Goal: Transaction & Acquisition: Purchase product/service

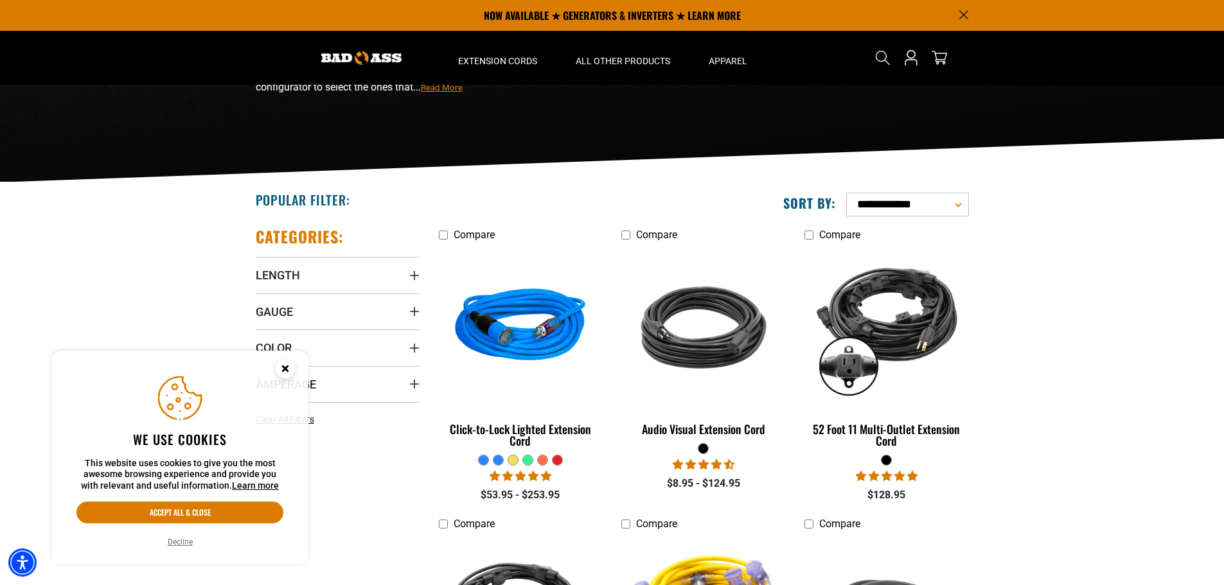
scroll to position [129, 0]
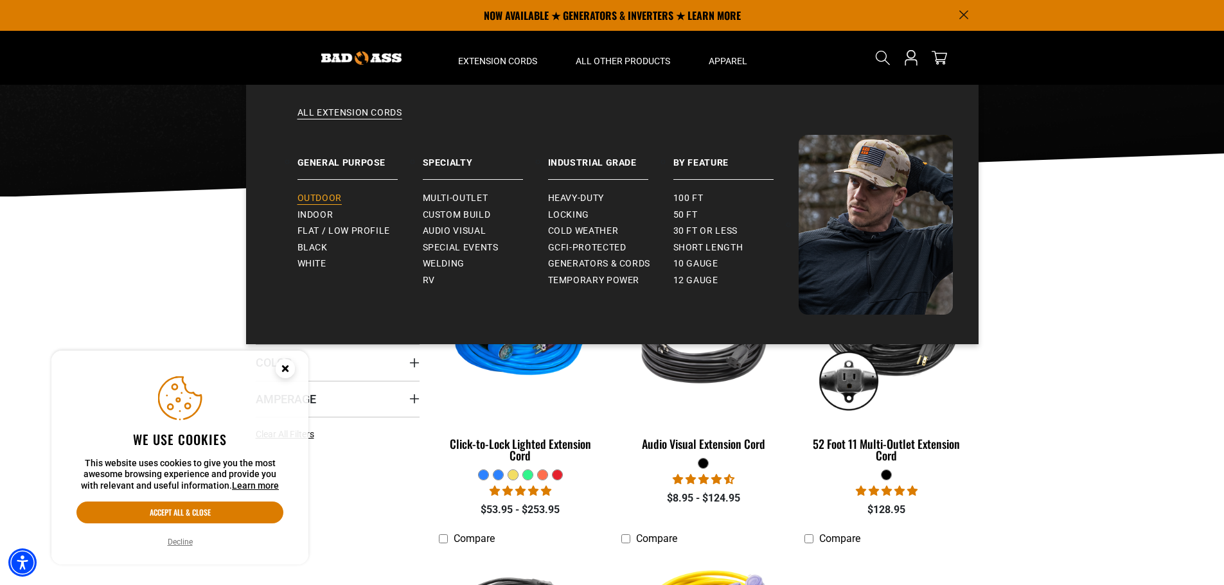
click at [334, 195] on span "Outdoor" at bounding box center [320, 199] width 44 height 12
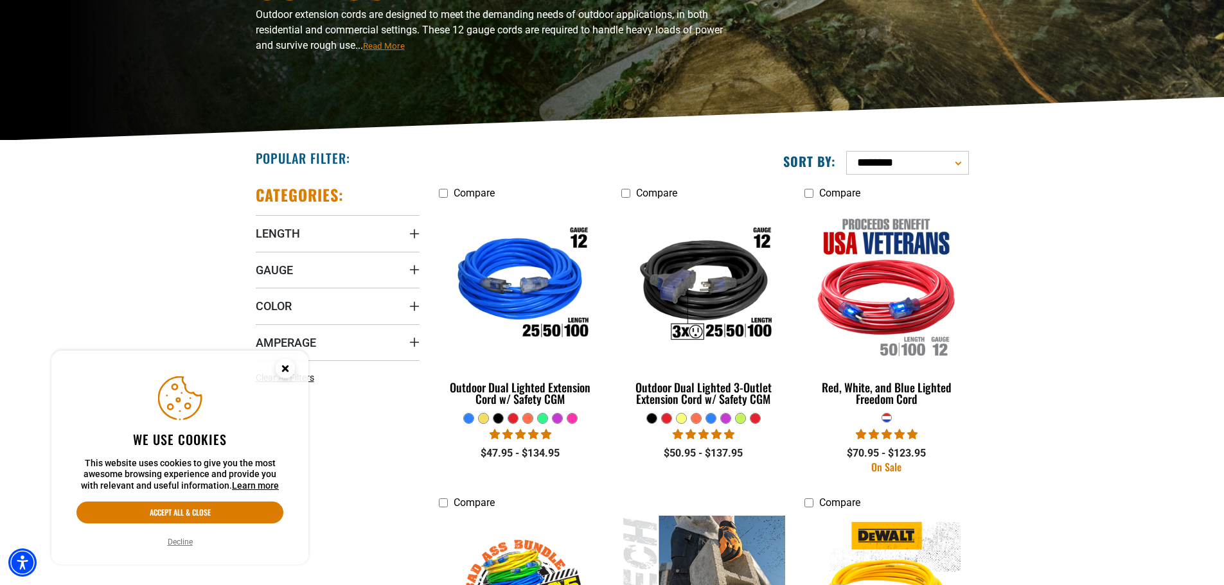
scroll to position [193, 0]
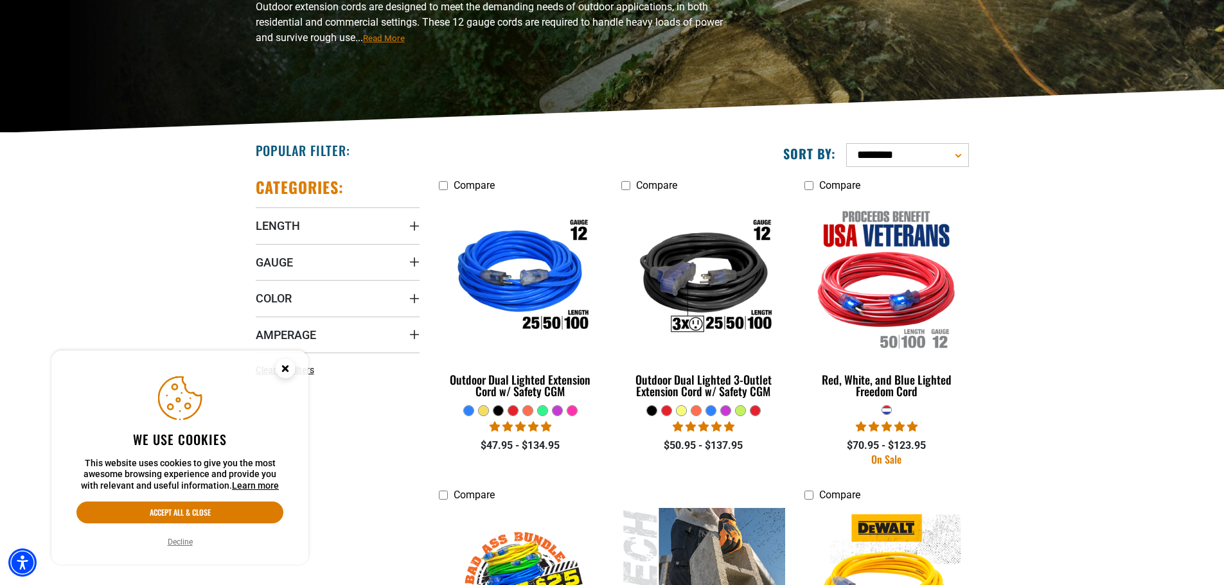
click at [485, 413] on div at bounding box center [484, 411] width 10 height 10
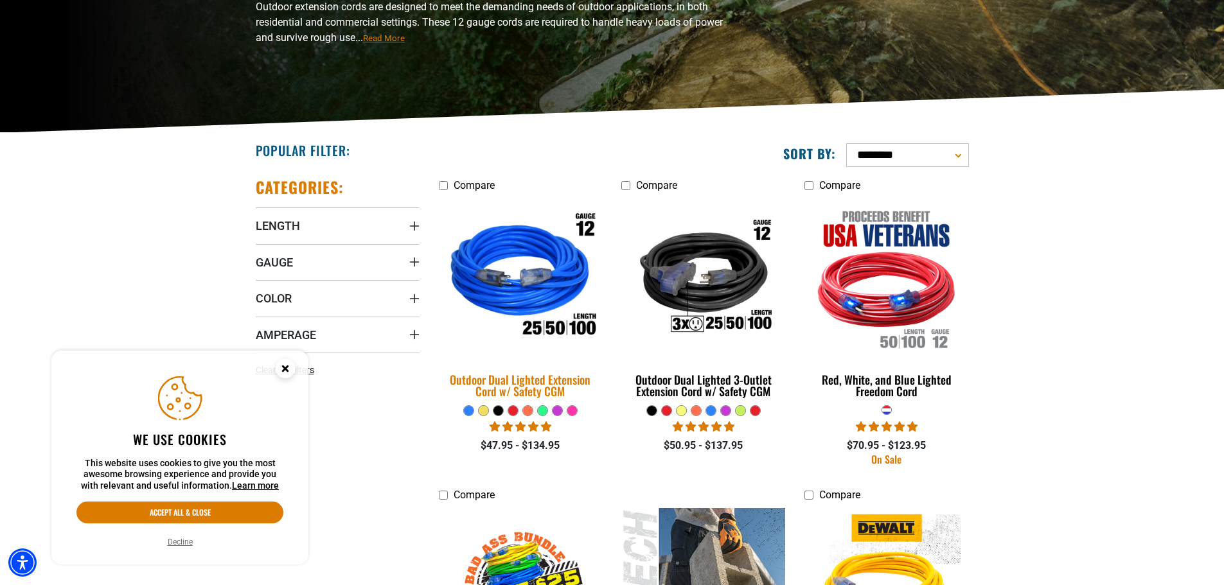
click at [533, 295] on img at bounding box center [521, 278] width 180 height 165
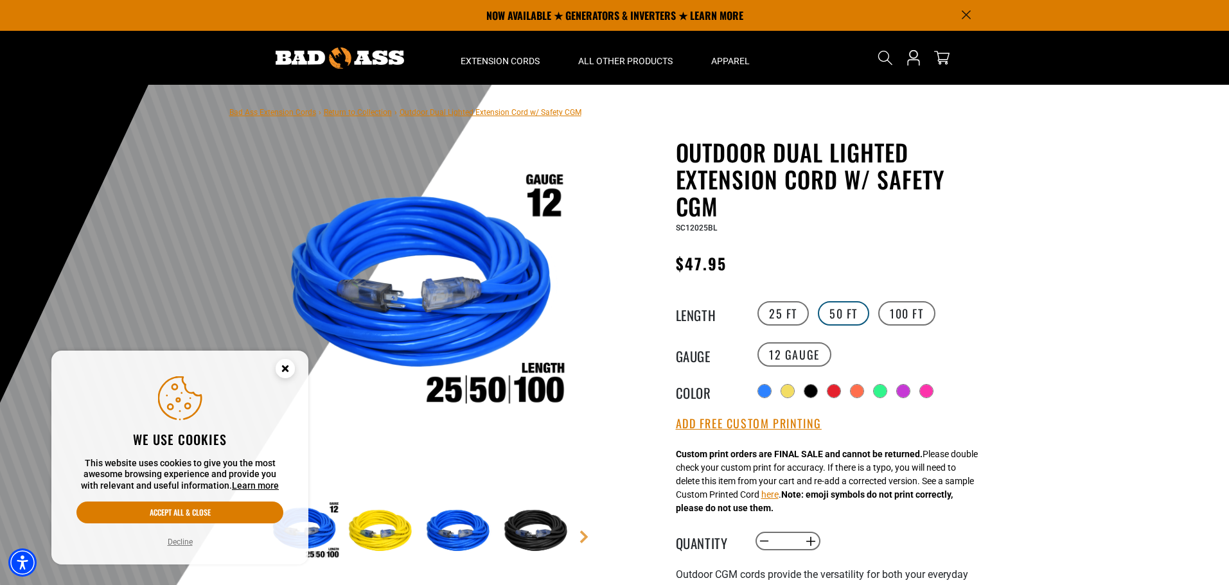
click at [846, 318] on label "50 FT" at bounding box center [843, 313] width 51 height 24
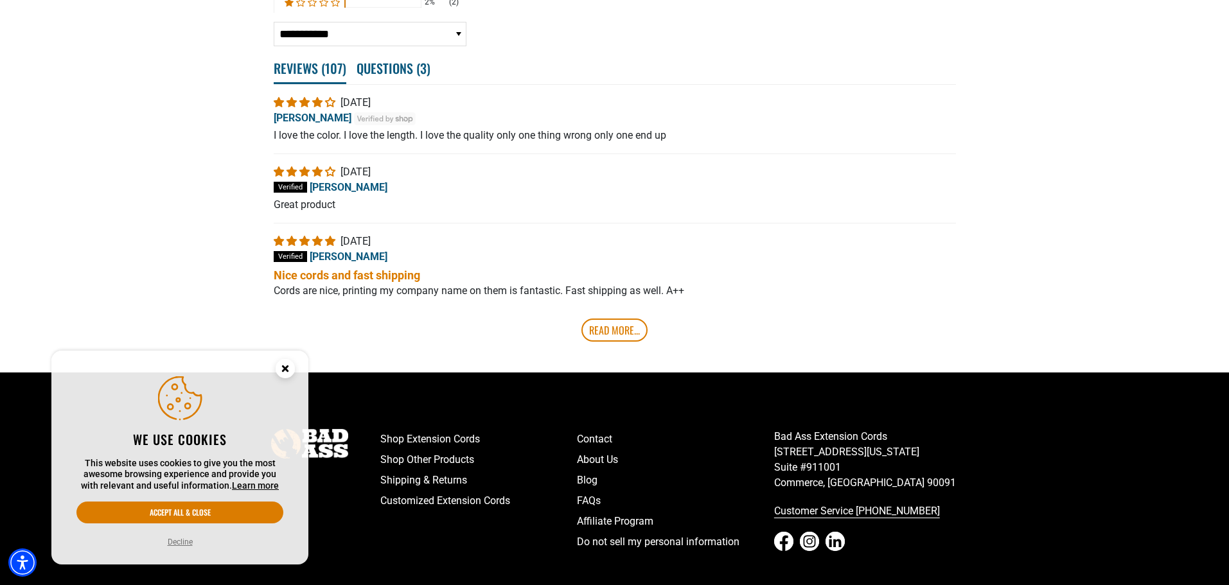
scroll to position [2378, 0]
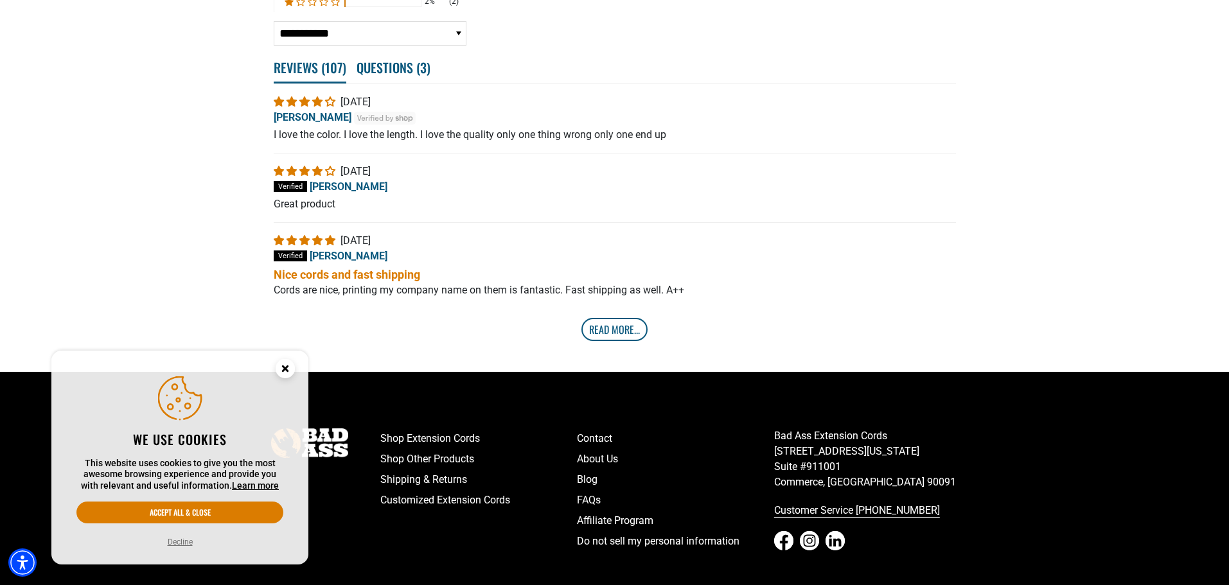
click at [620, 337] on link "Read More..." at bounding box center [615, 329] width 66 height 23
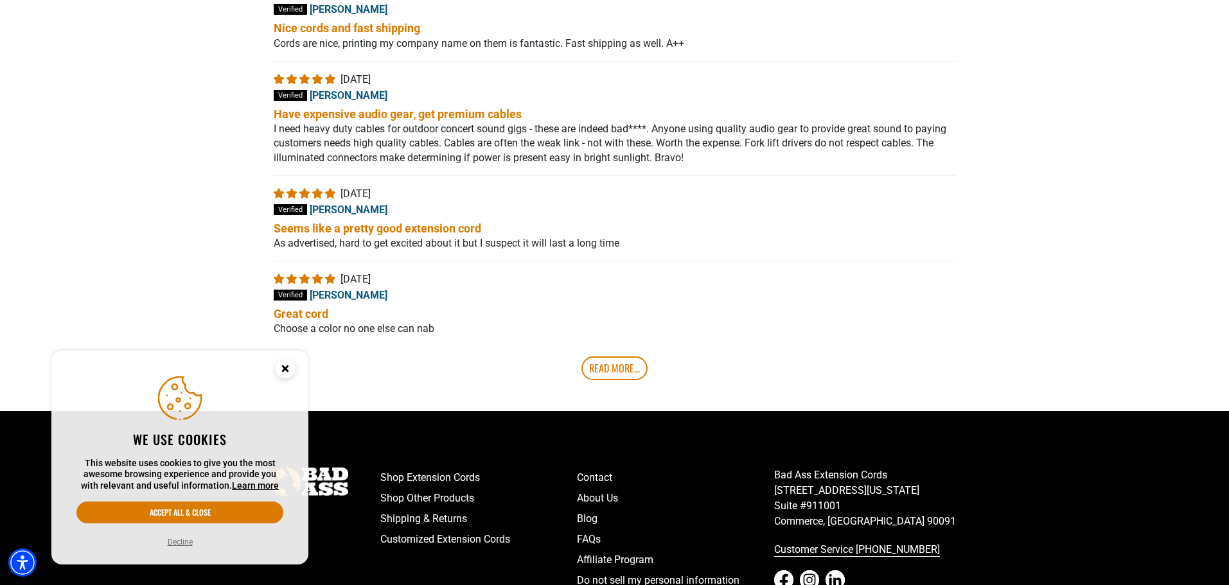
scroll to position [2635, 0]
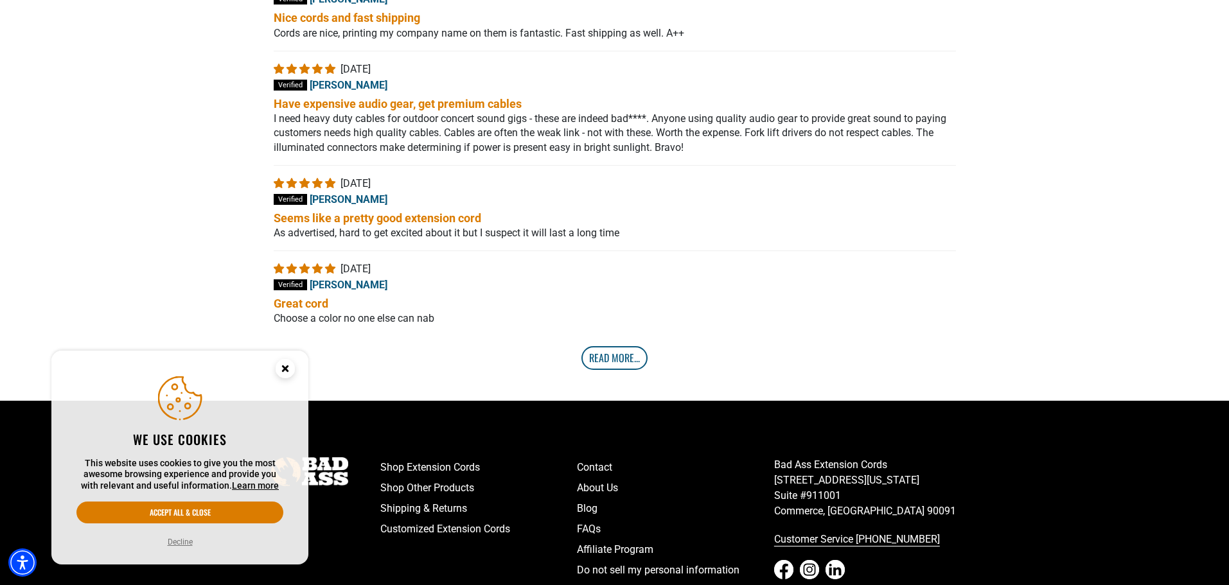
click at [614, 366] on link "Read More..." at bounding box center [615, 357] width 66 height 23
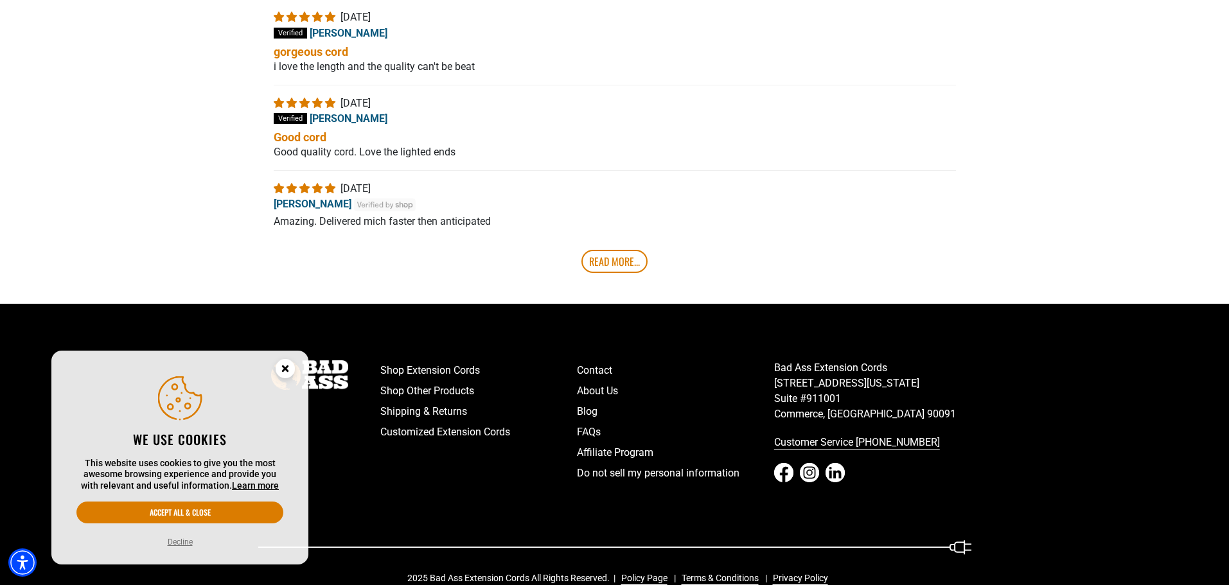
scroll to position [3004, 0]
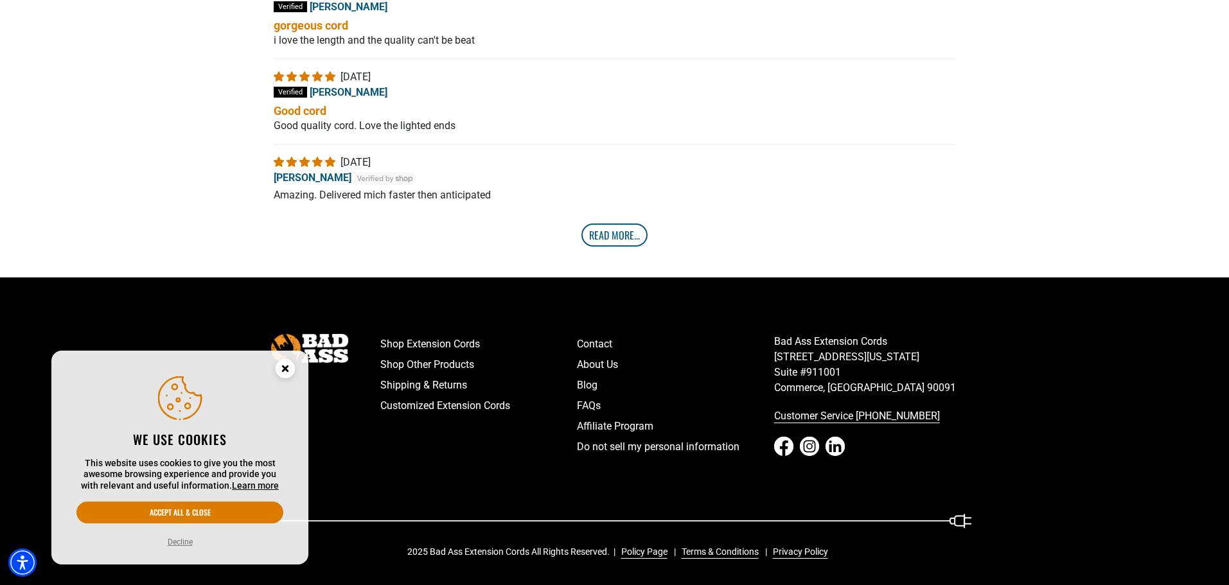
click at [618, 238] on link "Read More..." at bounding box center [615, 235] width 66 height 23
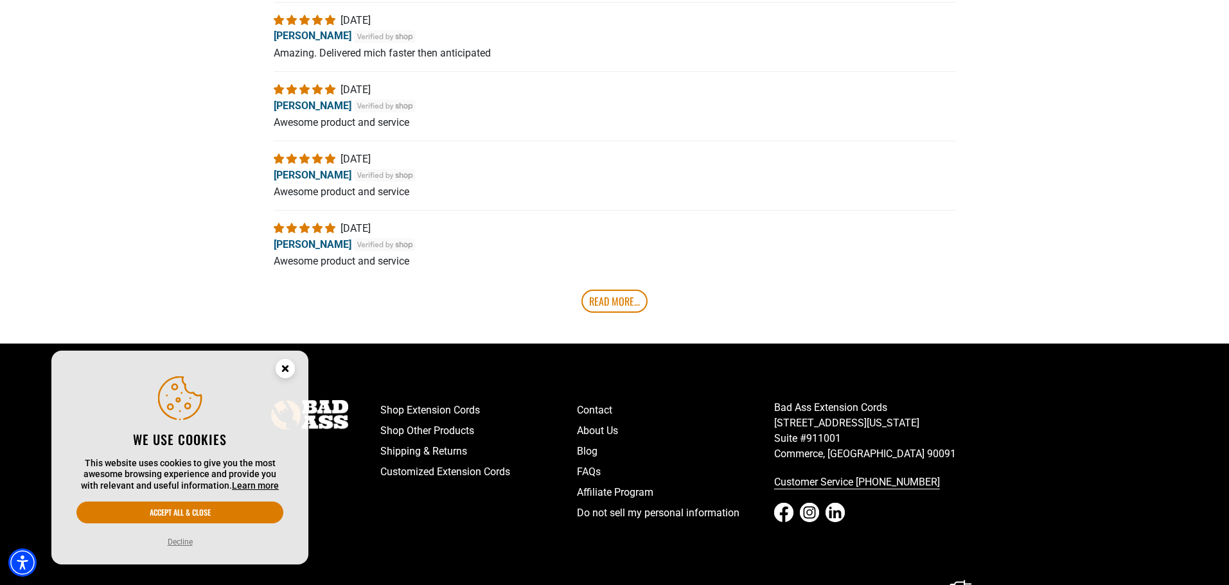
scroll to position [3169, 0]
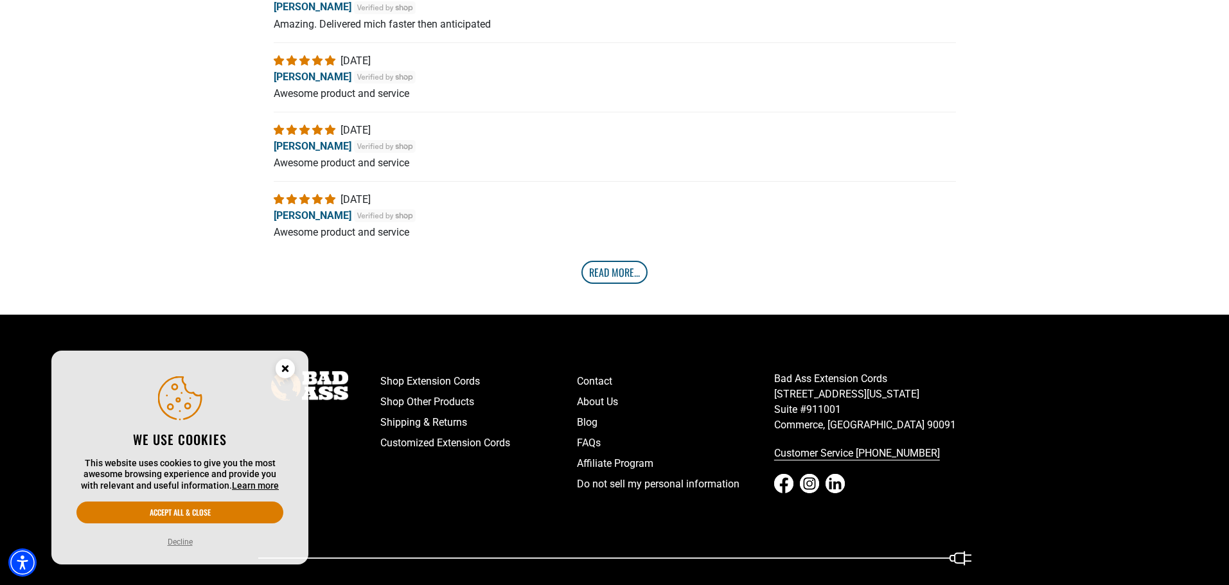
click at [616, 278] on link "Read More..." at bounding box center [615, 272] width 66 height 23
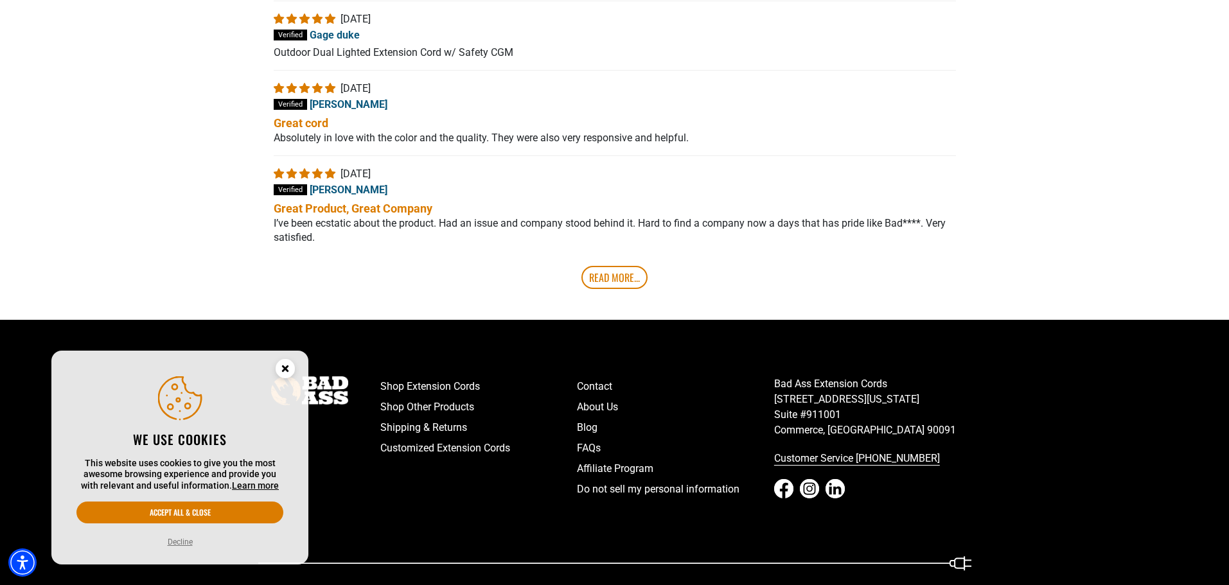
scroll to position [3426, 0]
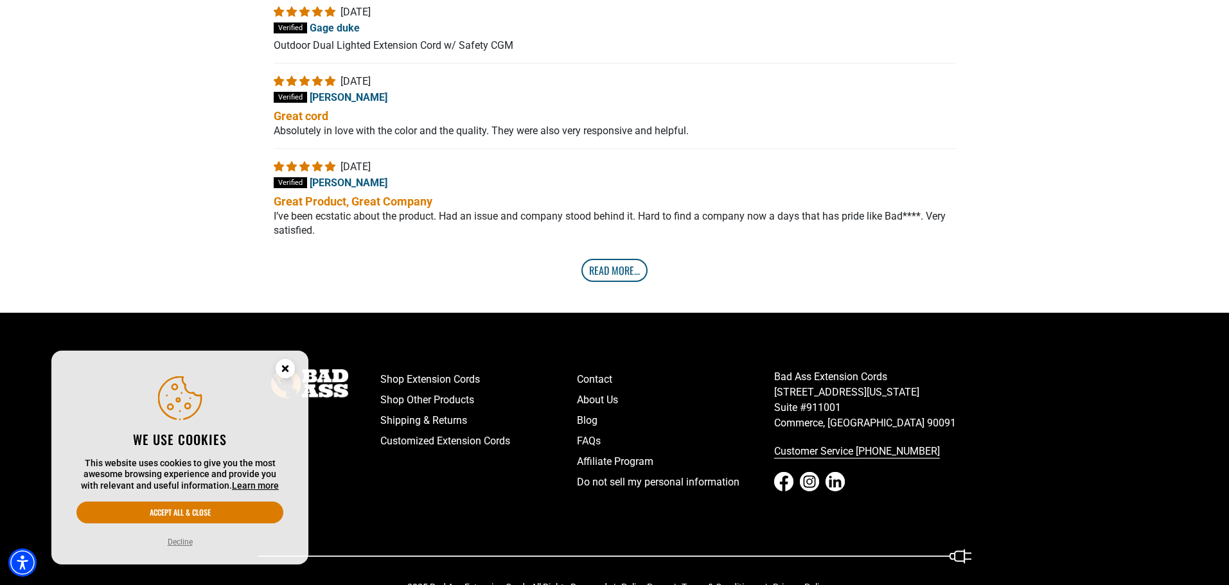
click at [625, 281] on link "Read More..." at bounding box center [615, 270] width 66 height 23
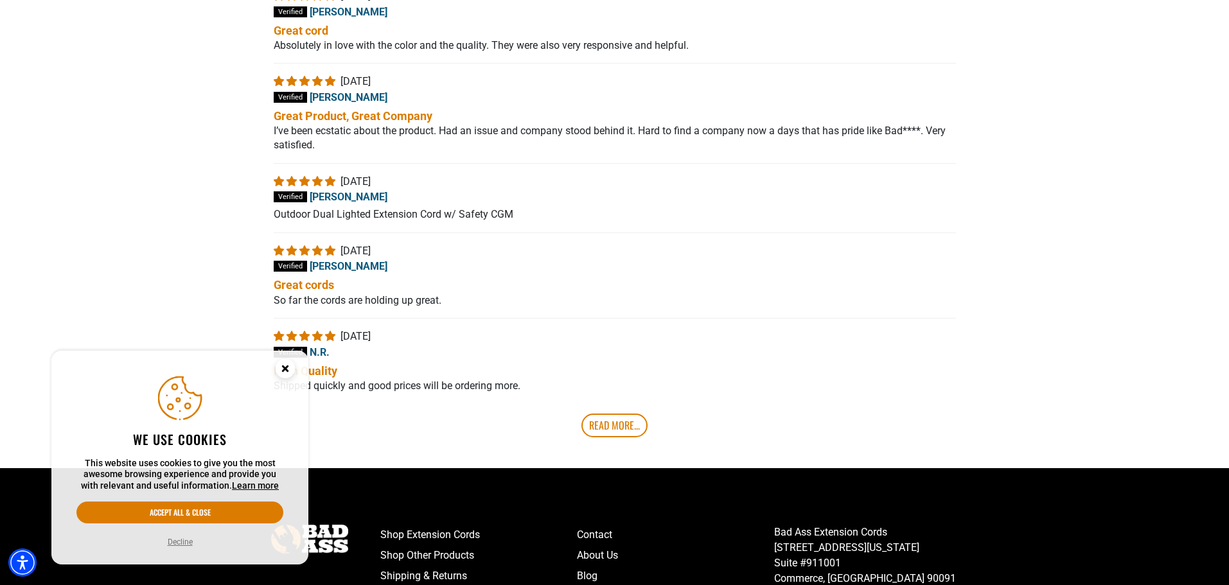
scroll to position [3619, 0]
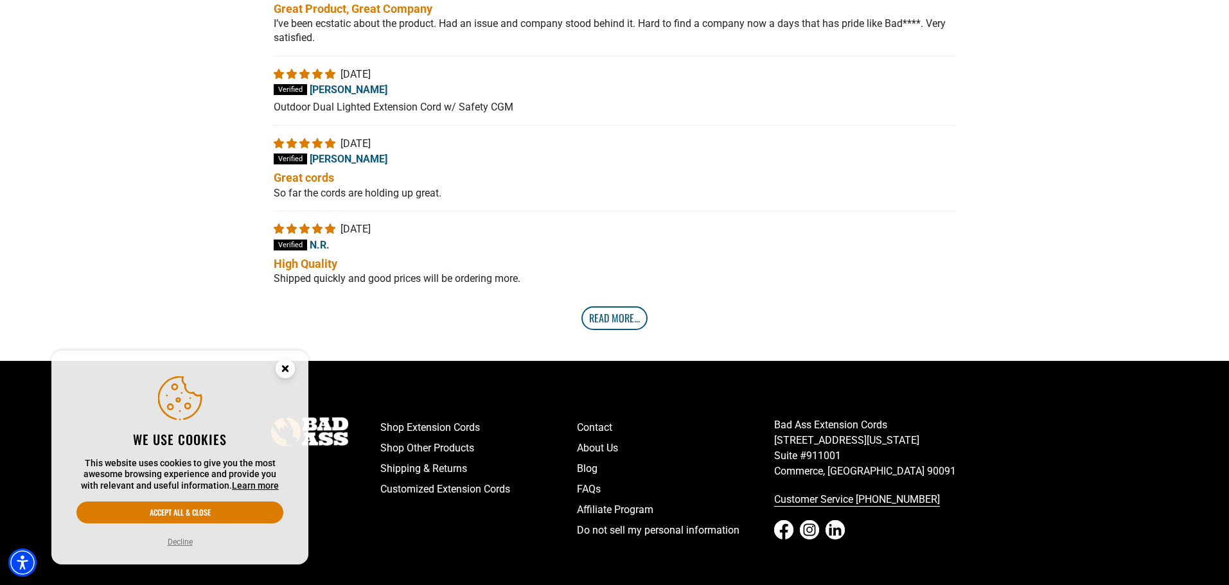
click at [612, 326] on link "Read More..." at bounding box center [615, 318] width 66 height 23
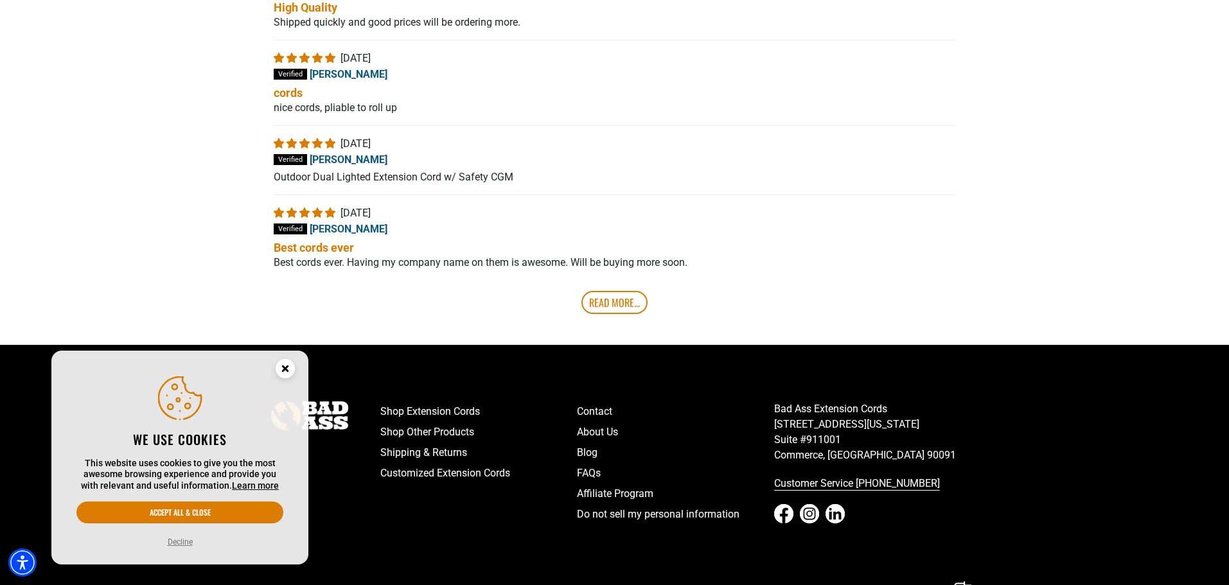
scroll to position [3876, 0]
click at [619, 314] on link "Read More..." at bounding box center [615, 301] width 66 height 23
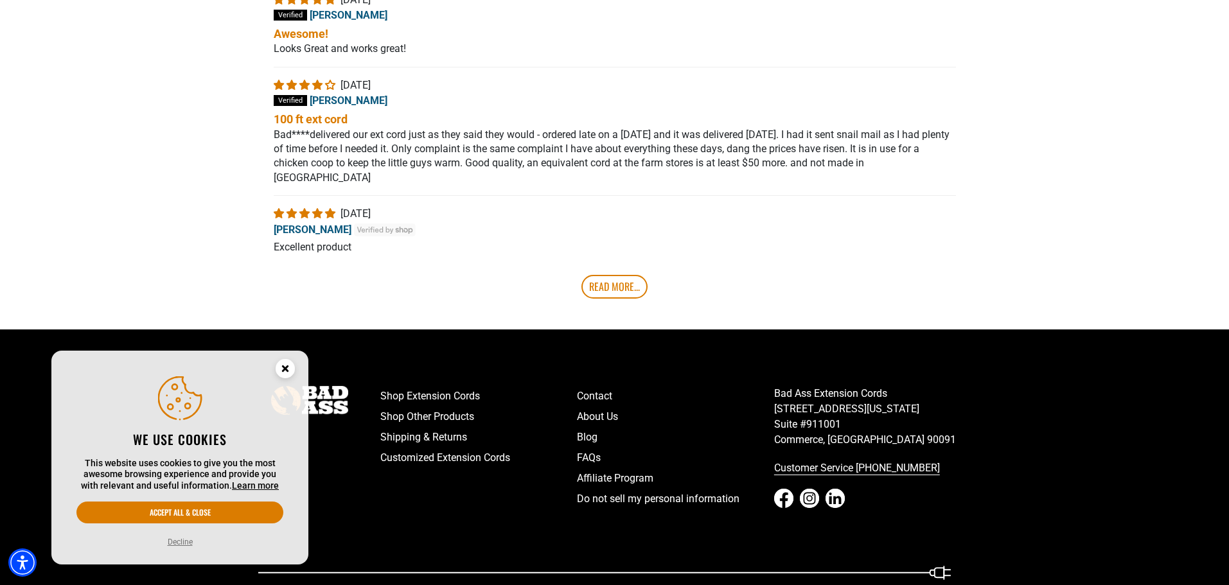
scroll to position [4197, 0]
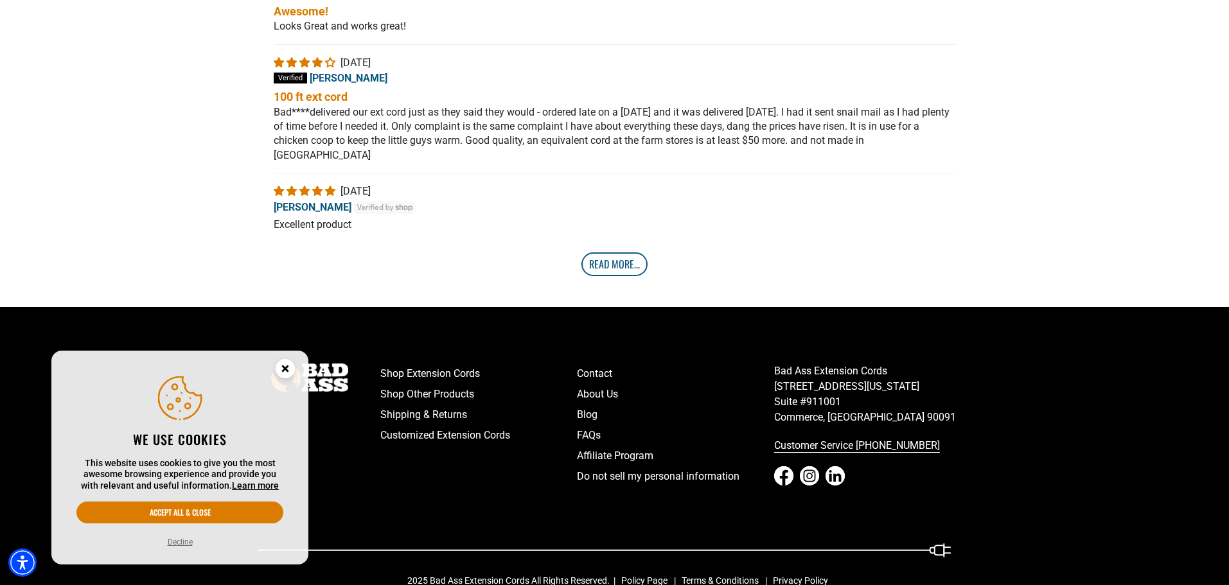
click at [619, 265] on link "Read More..." at bounding box center [615, 264] width 66 height 23
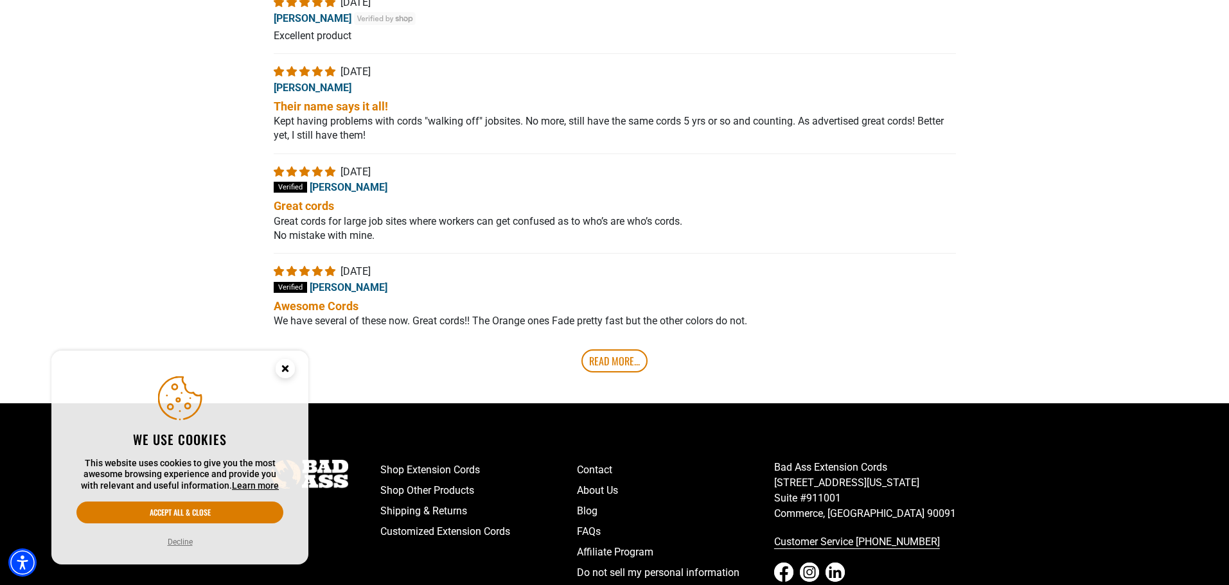
scroll to position [4390, 0]
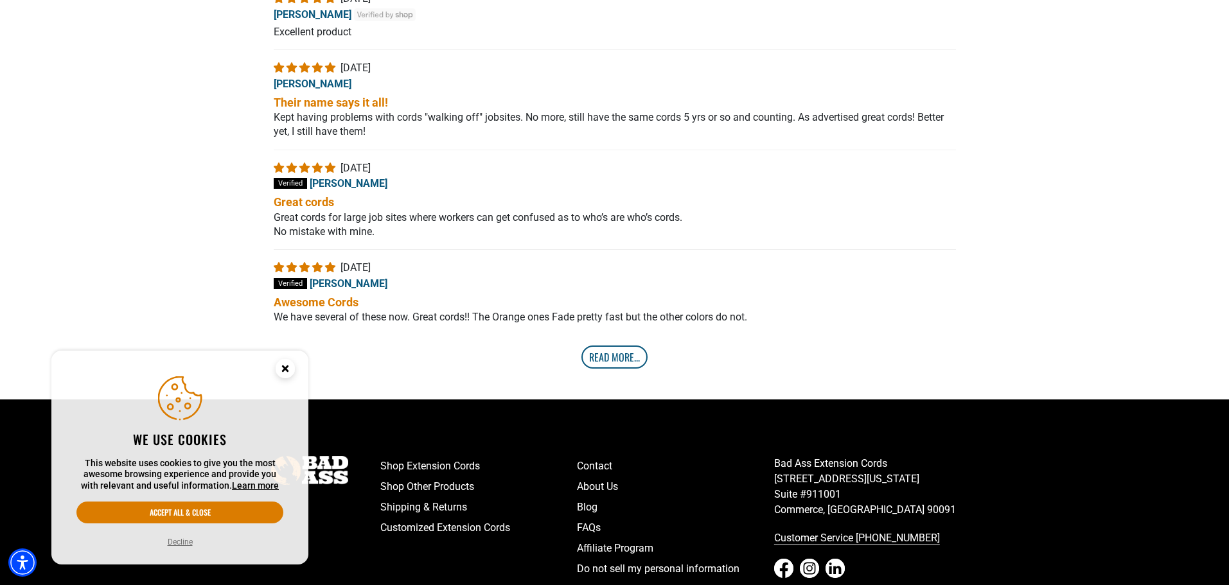
click at [607, 359] on link "Read More..." at bounding box center [615, 357] width 66 height 23
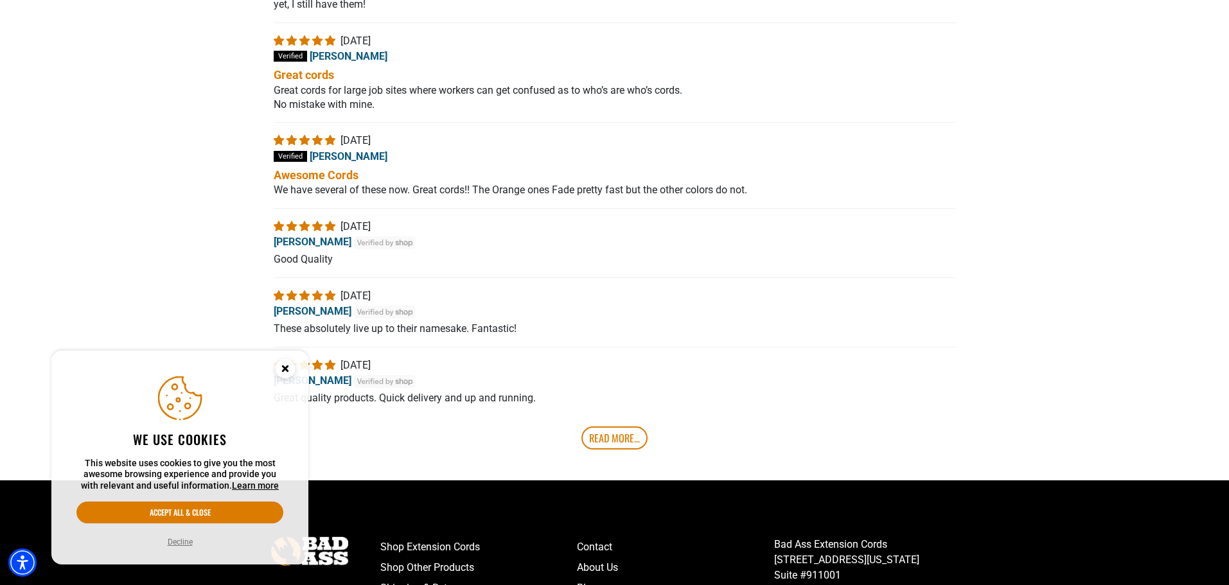
scroll to position [4583, 0]
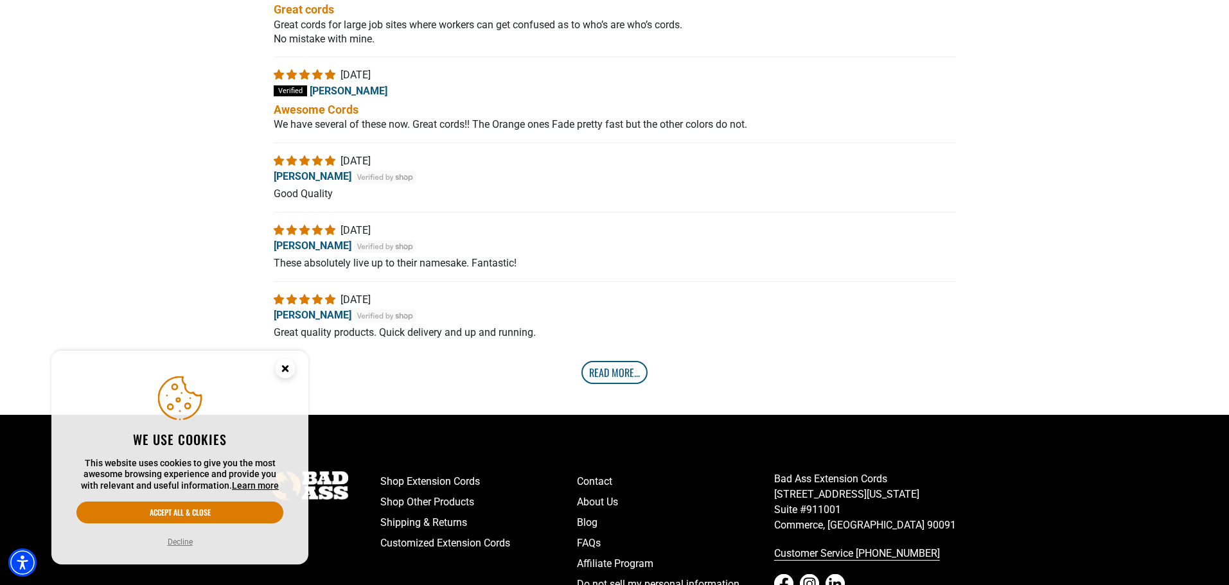
click at [615, 370] on link "Read More..." at bounding box center [615, 372] width 66 height 23
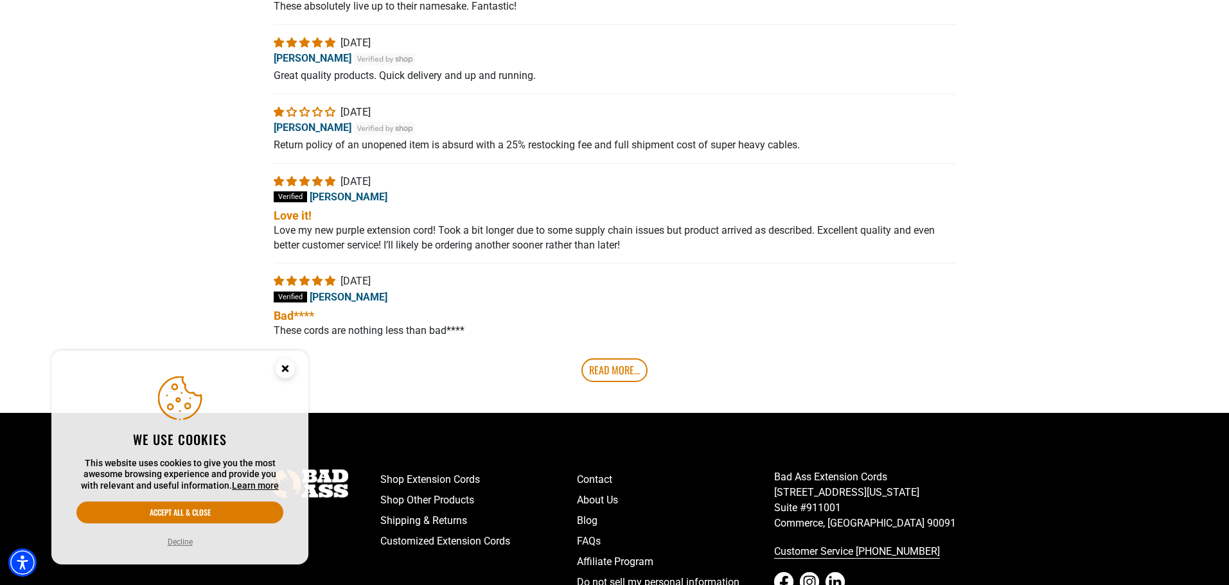
scroll to position [4904, 0]
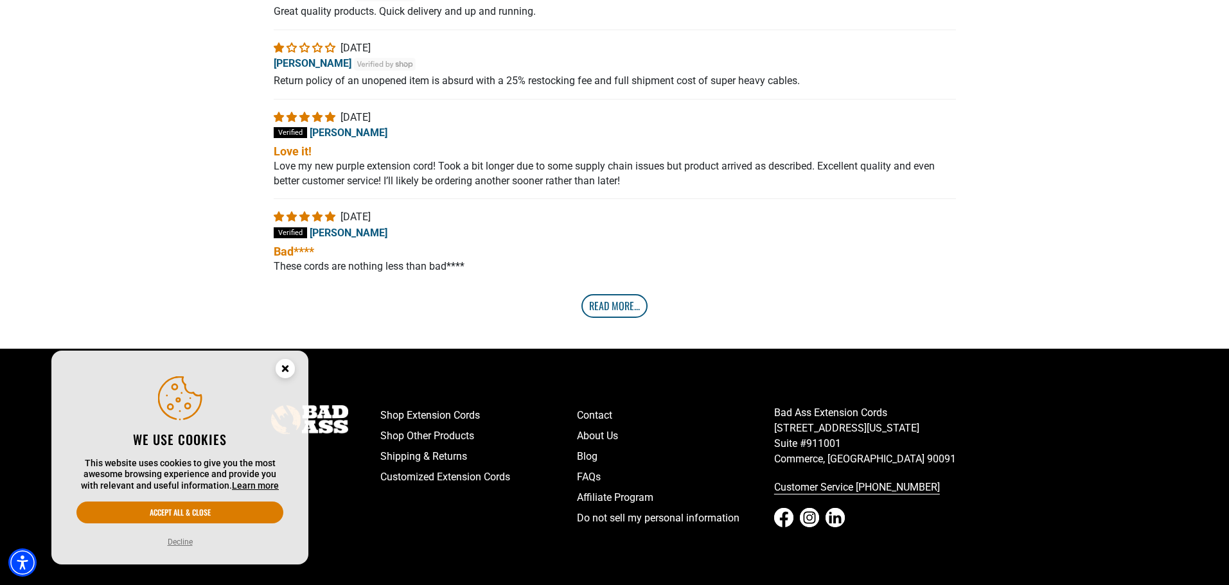
click at [627, 311] on link "Read More..." at bounding box center [615, 305] width 66 height 23
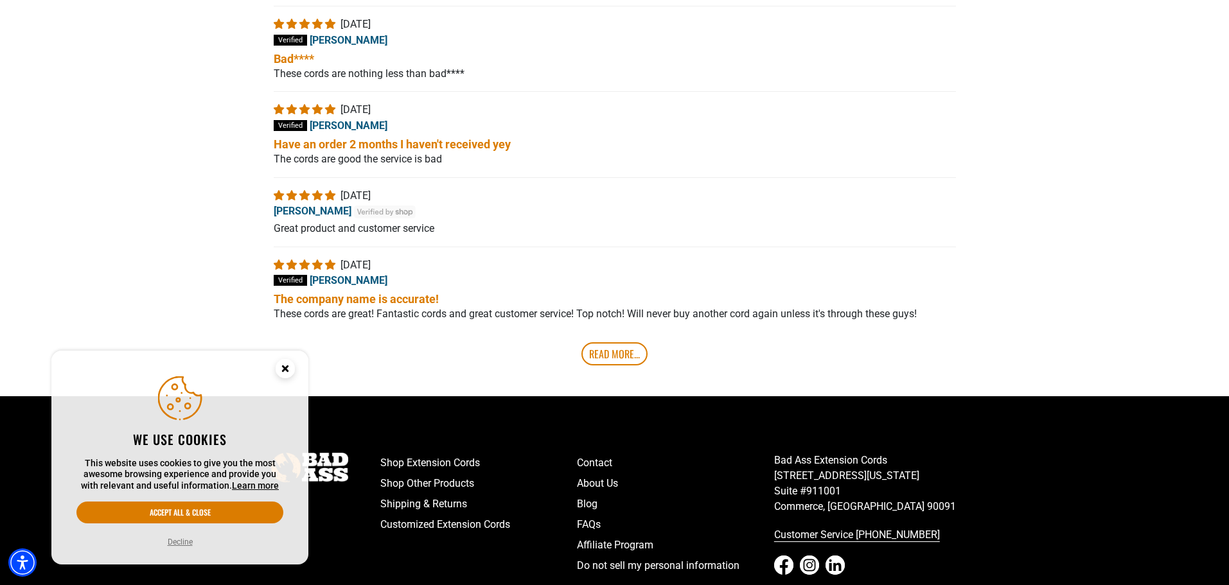
scroll to position [5161, 0]
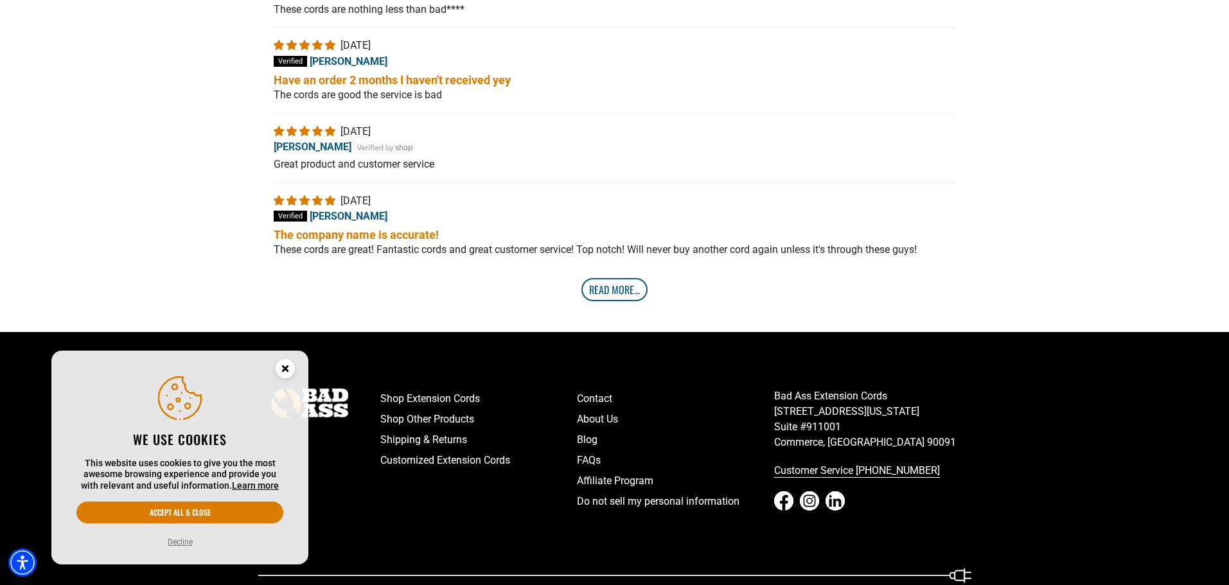
click at [619, 299] on link "Read More..." at bounding box center [615, 289] width 66 height 23
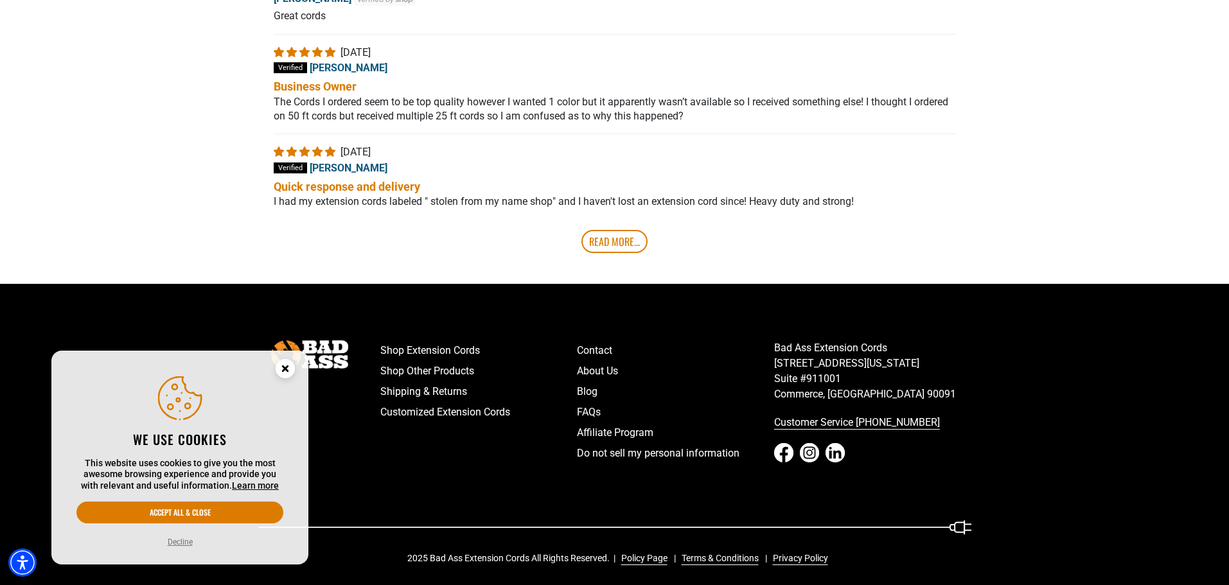
scroll to position [5480, 0]
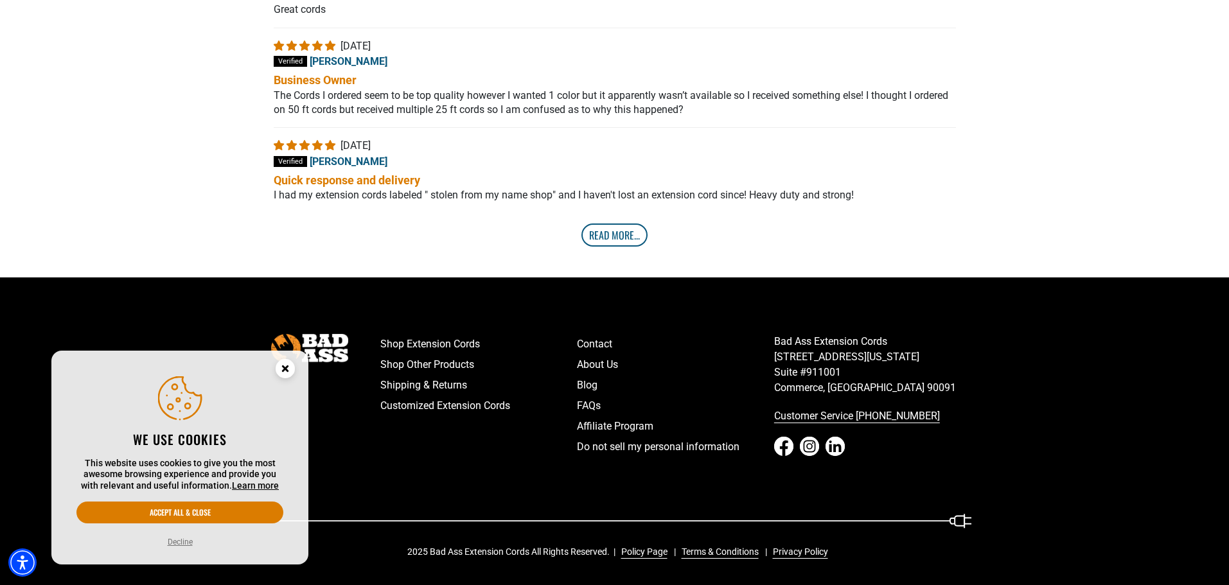
click at [615, 238] on link "Read More..." at bounding box center [615, 235] width 66 height 23
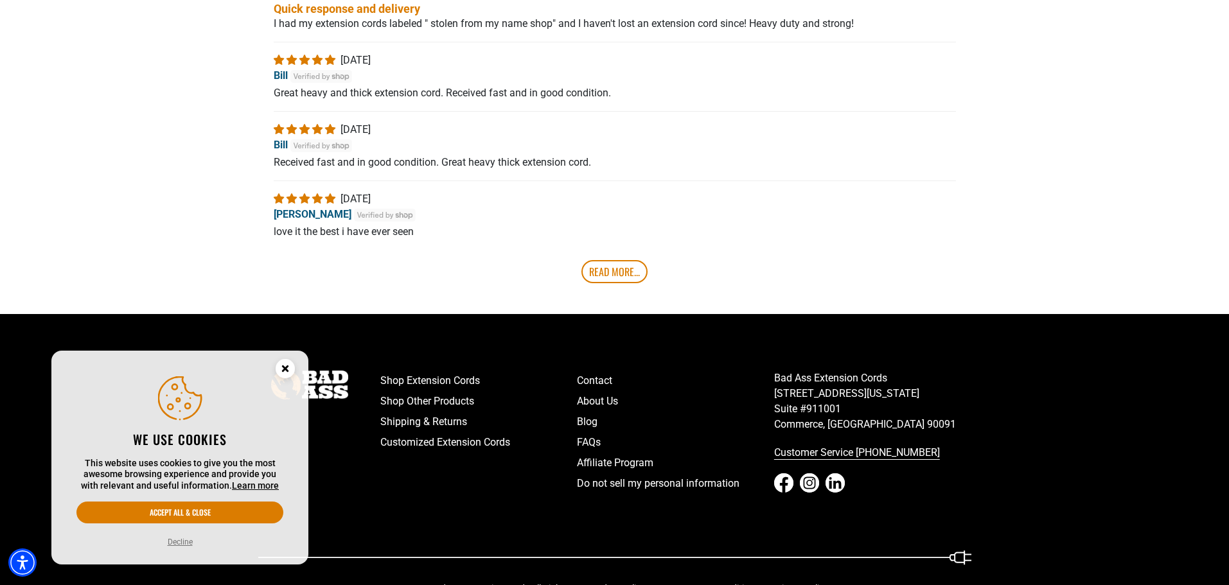
scroll to position [5645, 0]
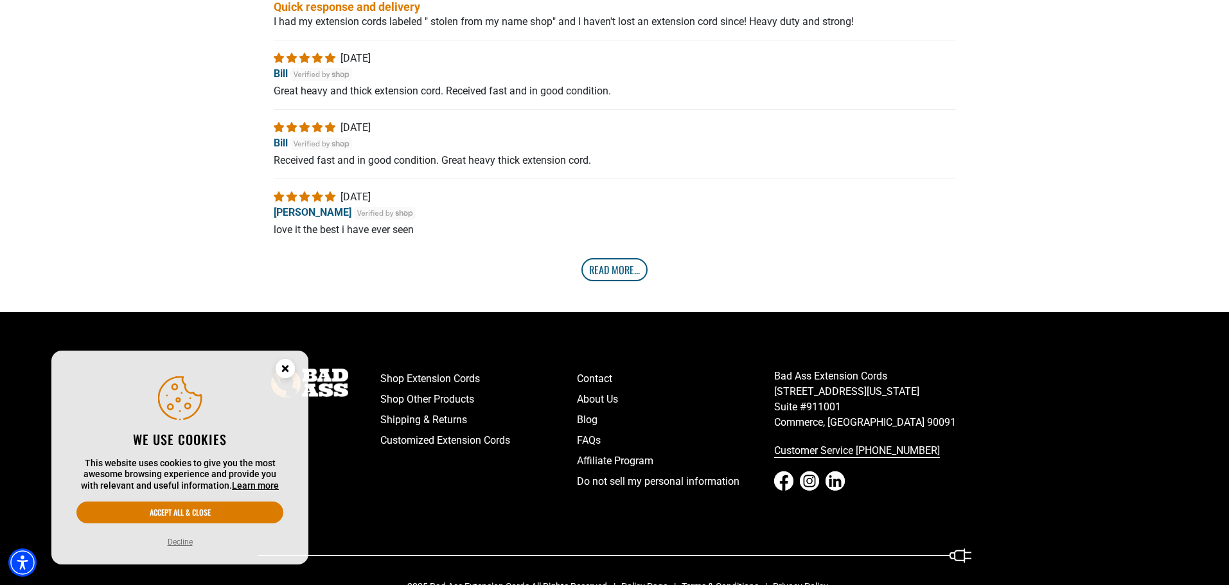
click at [629, 278] on link "Read More..." at bounding box center [615, 269] width 66 height 23
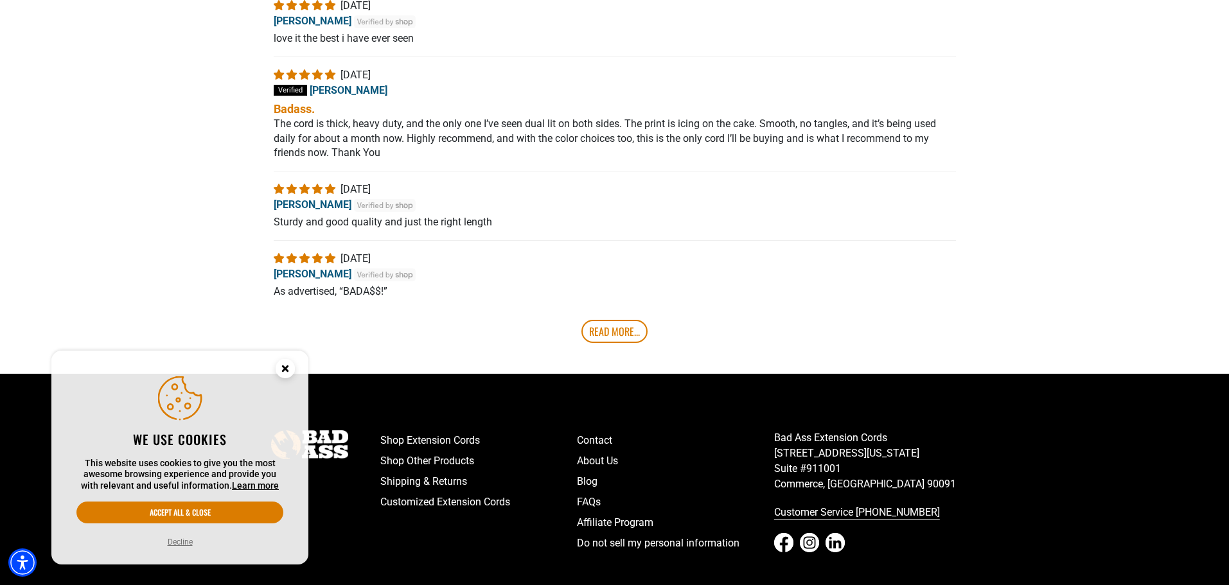
scroll to position [5837, 0]
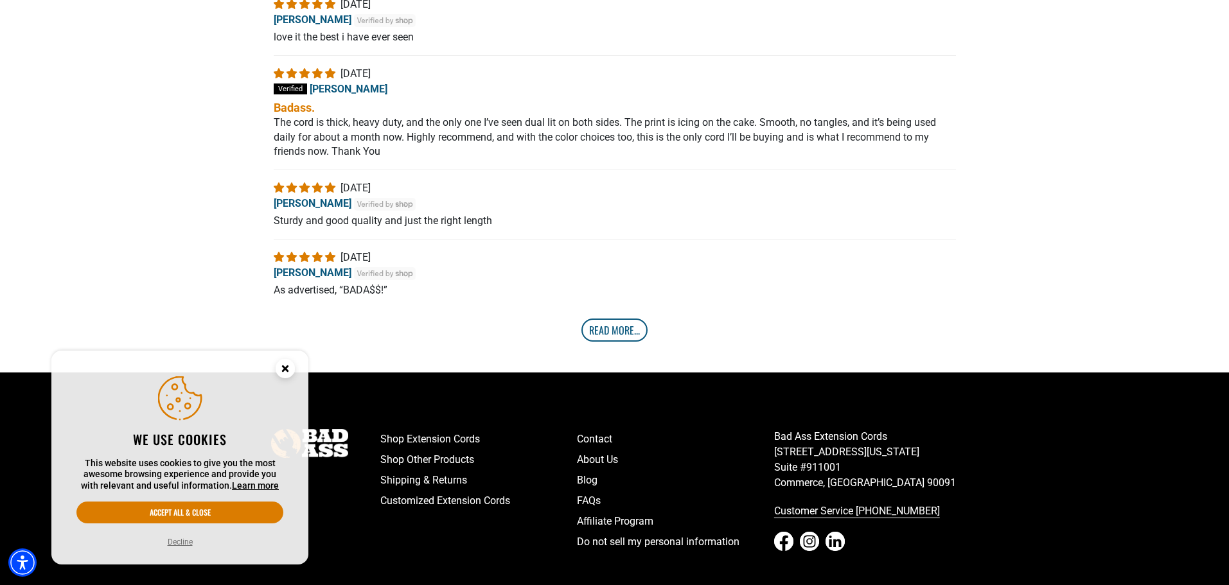
click at [618, 342] on link "Read More..." at bounding box center [615, 330] width 66 height 23
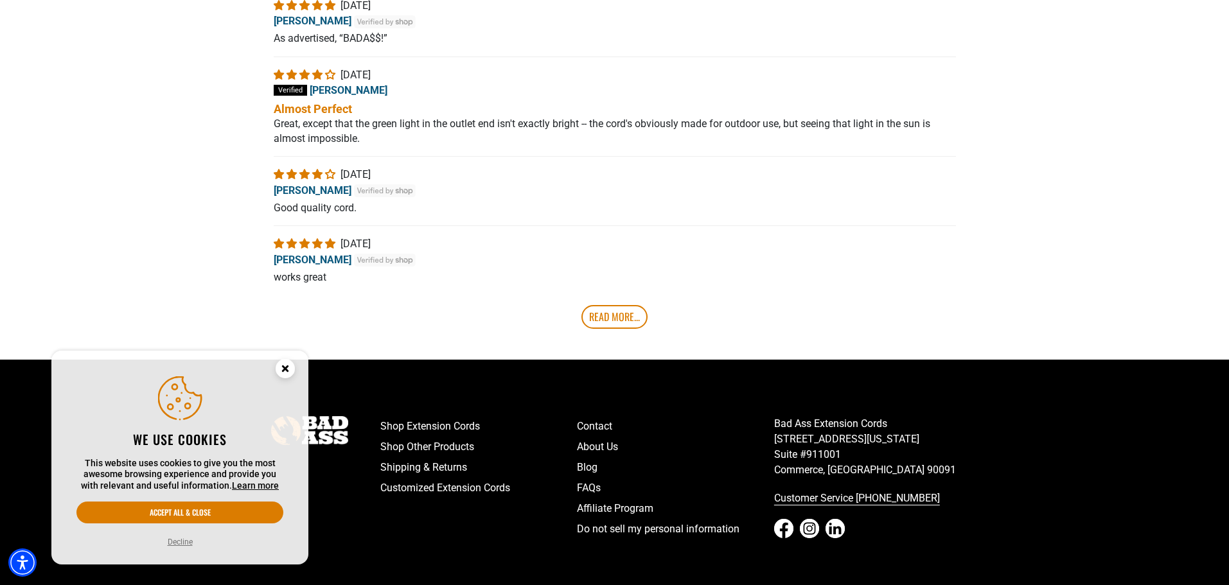
scroll to position [6094, 0]
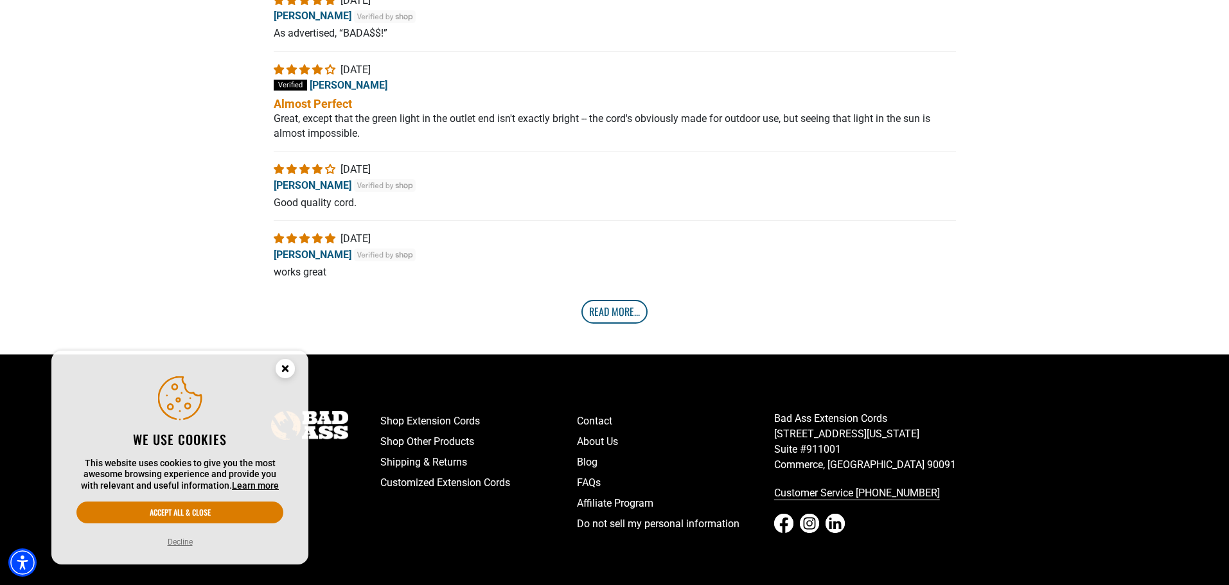
click at [622, 323] on link "Read More..." at bounding box center [615, 311] width 66 height 23
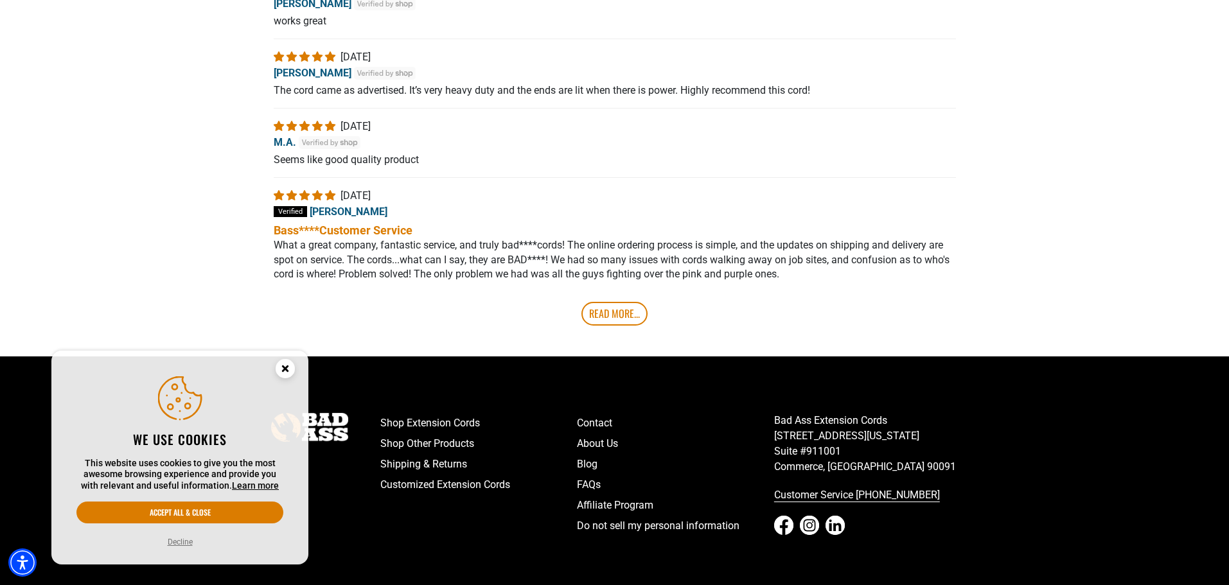
scroll to position [6351, 0]
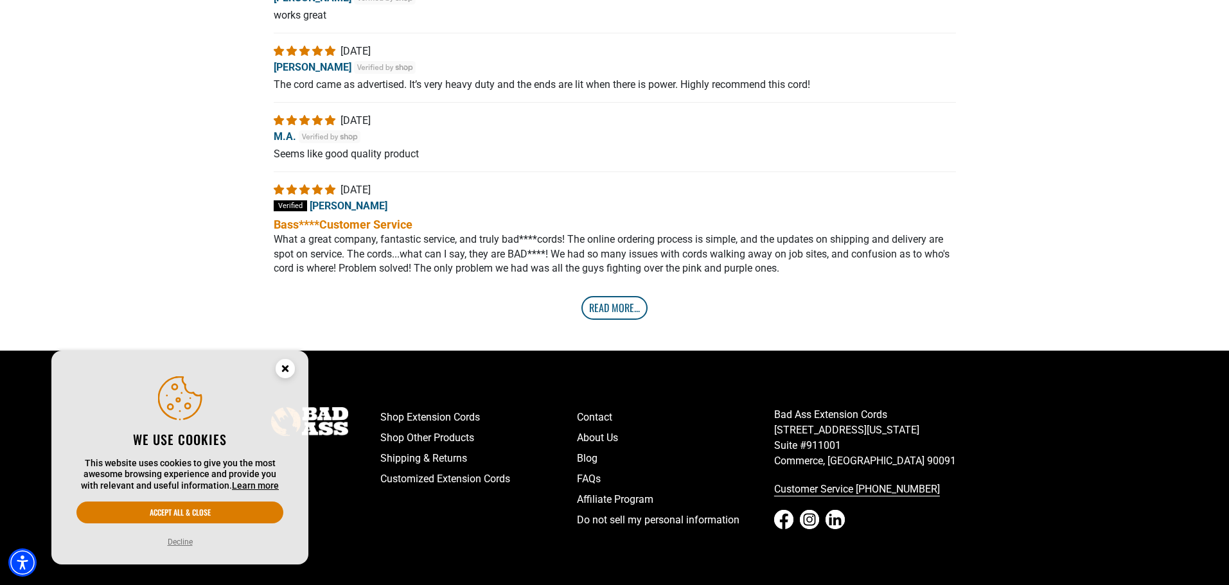
click at [617, 319] on link "Read More..." at bounding box center [615, 307] width 66 height 23
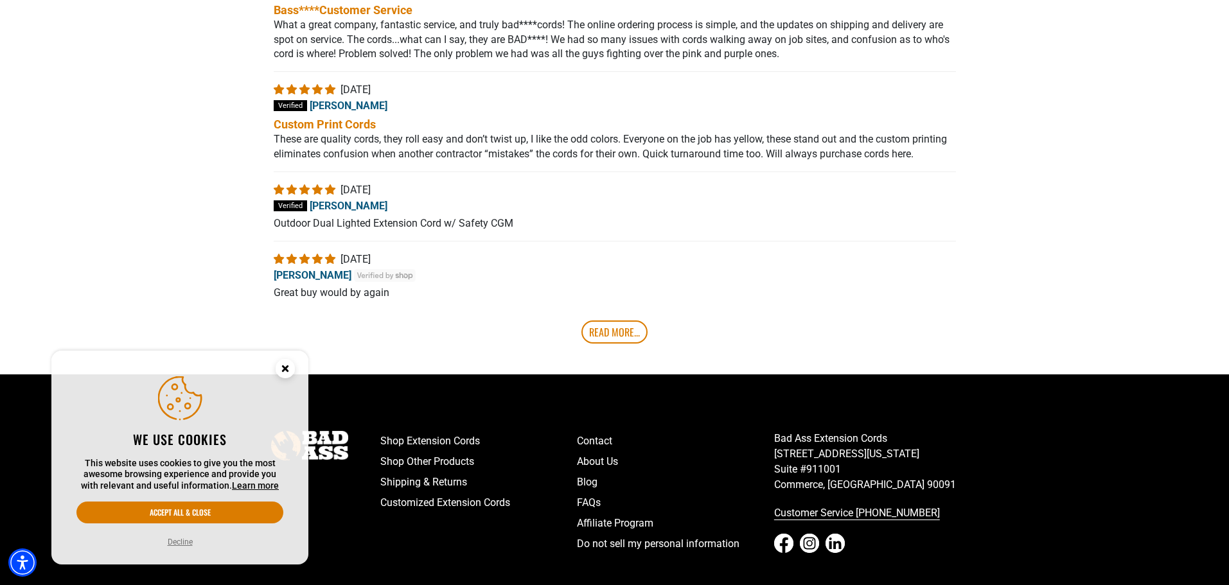
scroll to position [6608, 0]
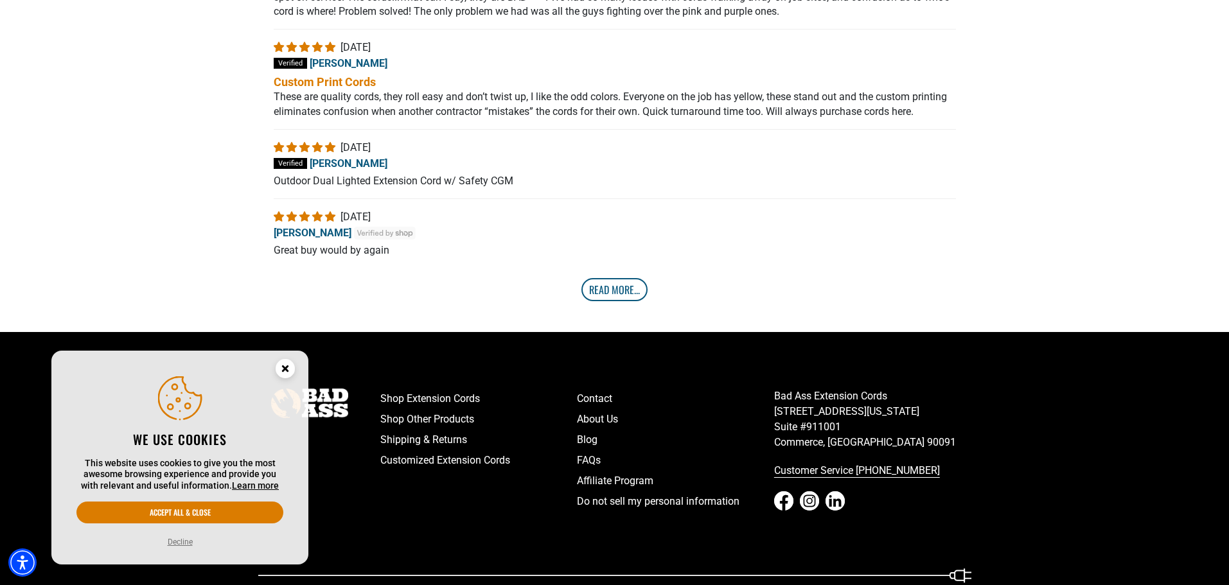
click at [618, 301] on link "Read More..." at bounding box center [615, 289] width 66 height 23
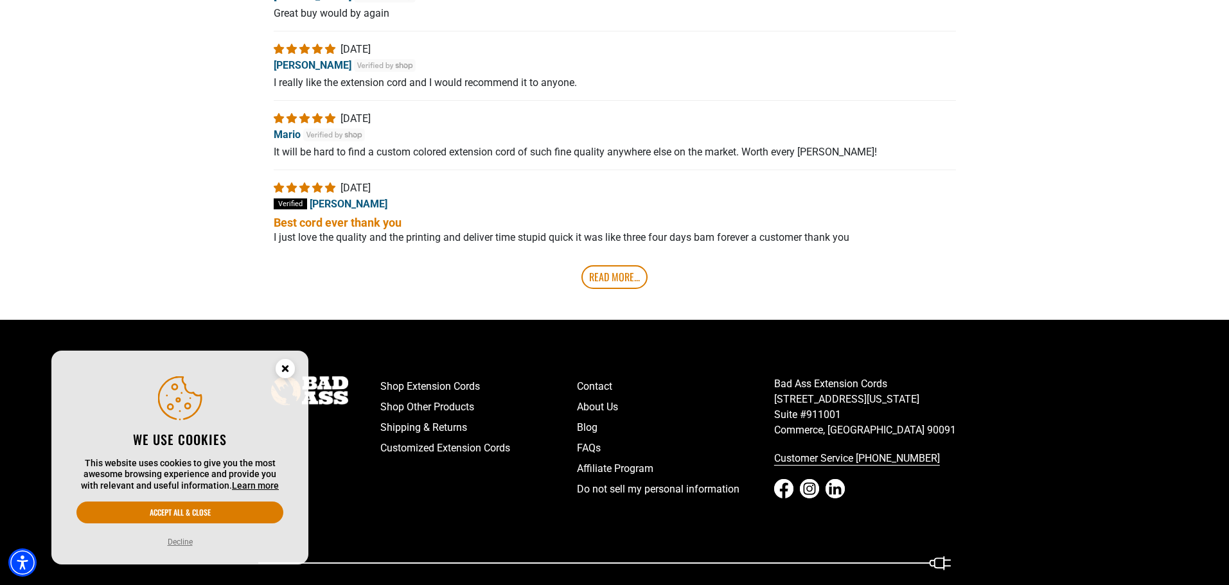
scroll to position [6865, 0]
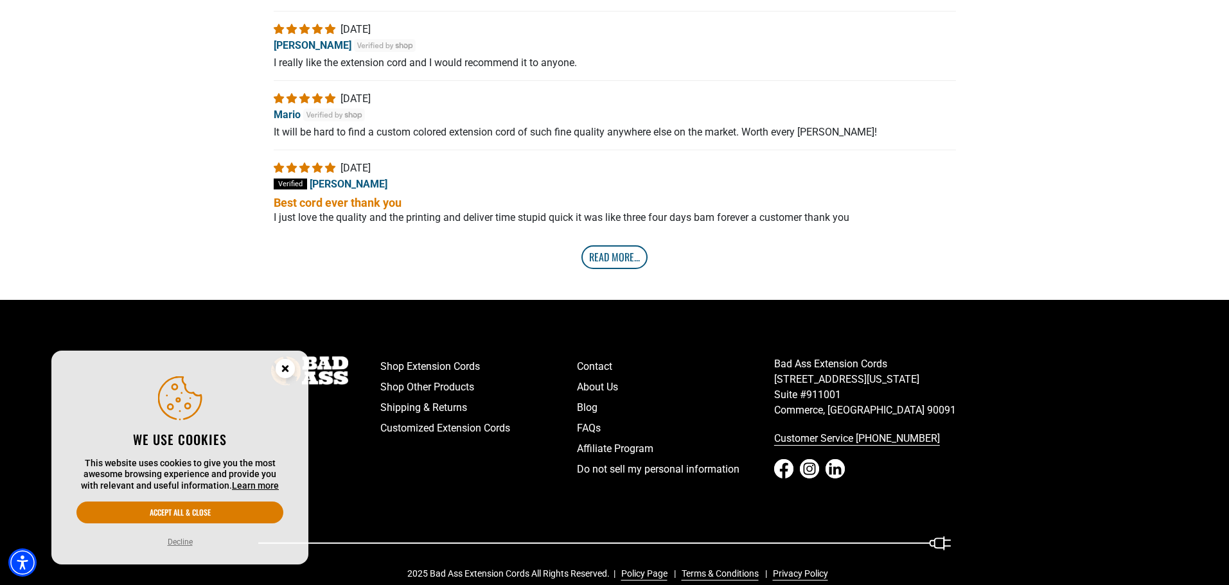
click at [634, 269] on link "Read More..." at bounding box center [615, 256] width 66 height 23
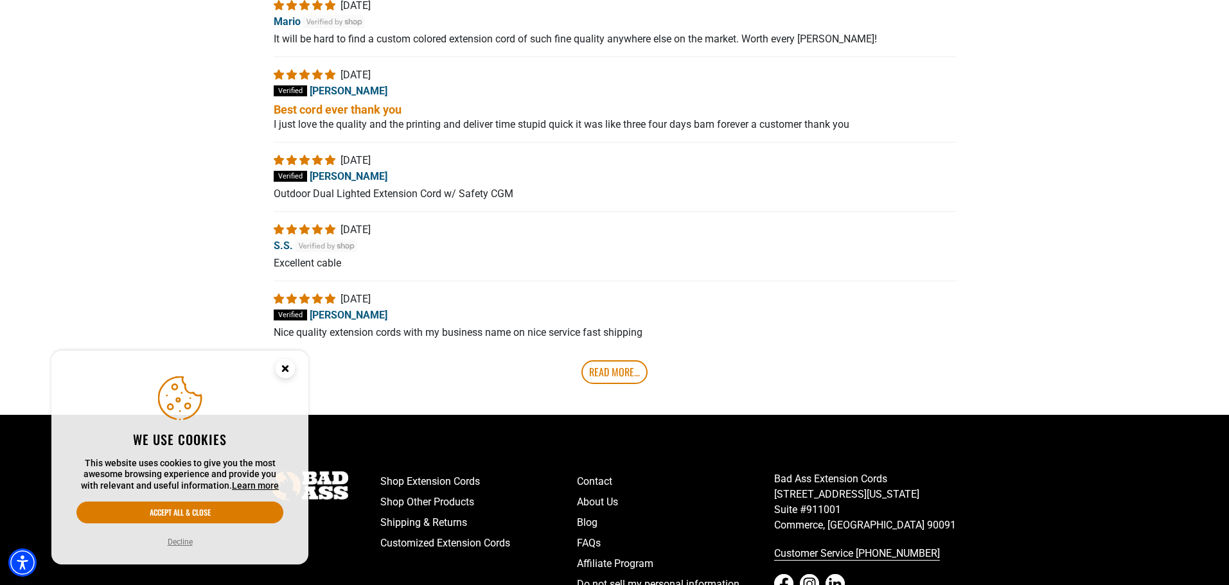
scroll to position [7058, 0]
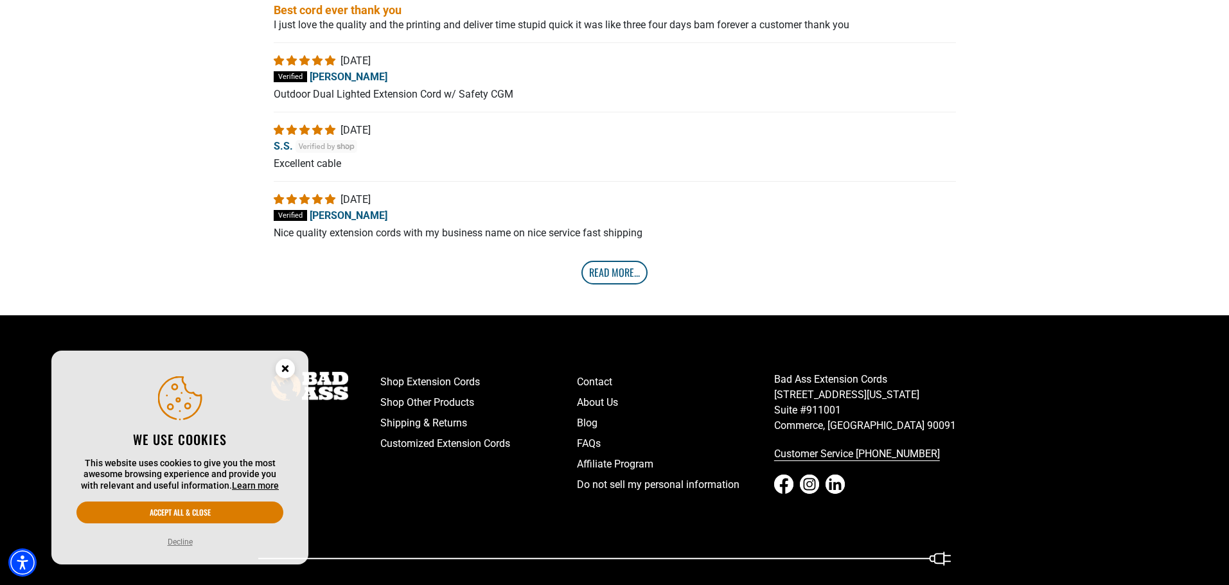
click at [621, 284] on link "Read More..." at bounding box center [615, 272] width 66 height 23
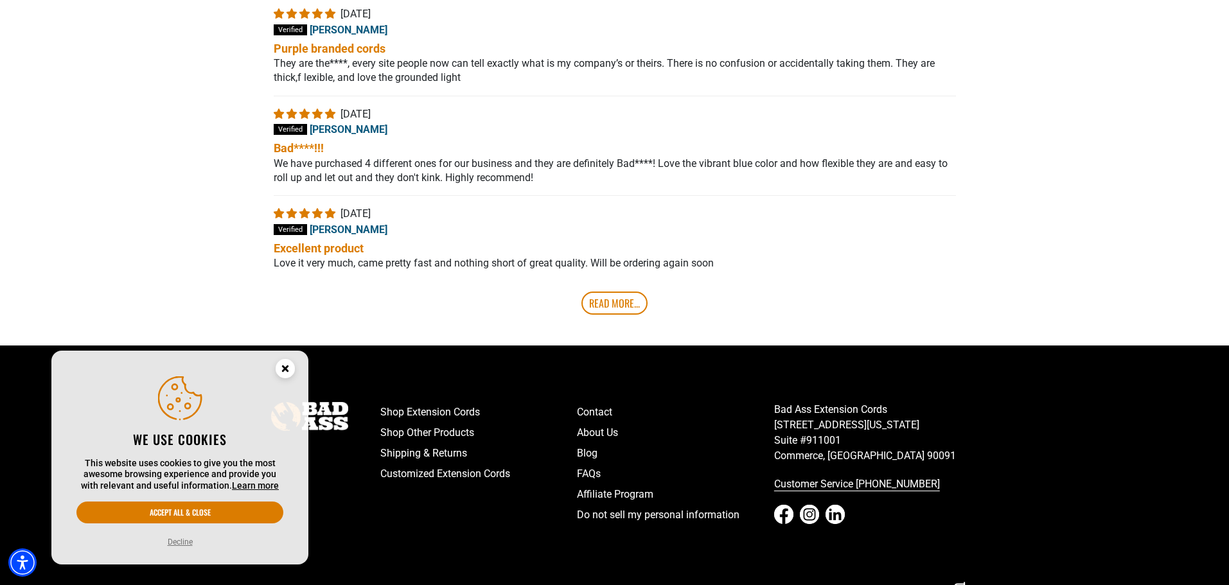
scroll to position [7315, 0]
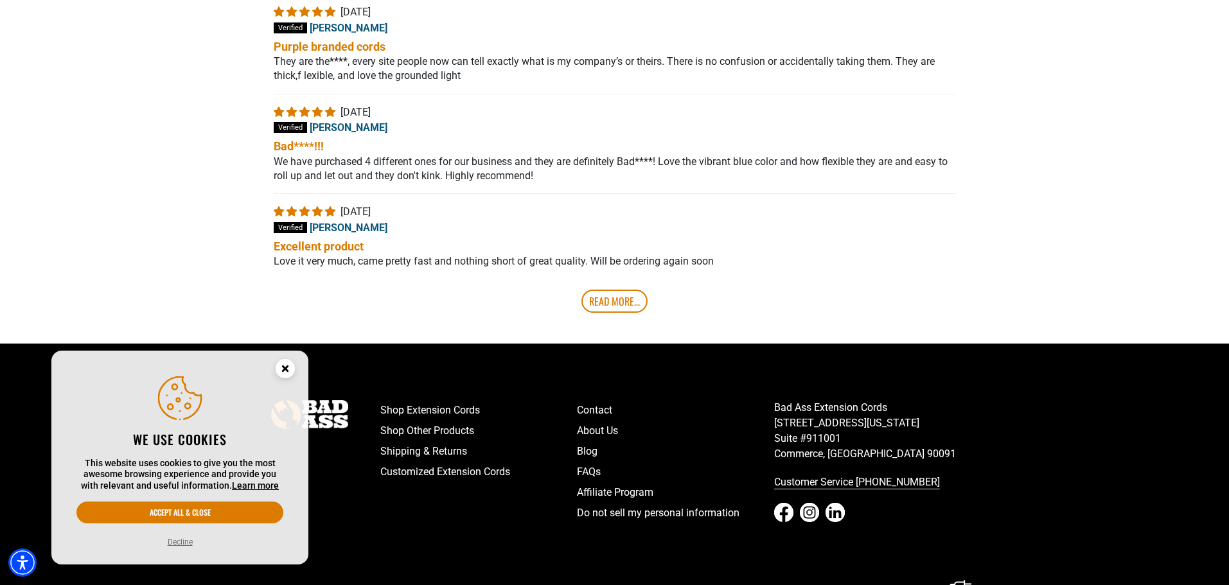
click at [601, 313] on link "Read More..." at bounding box center [615, 301] width 66 height 23
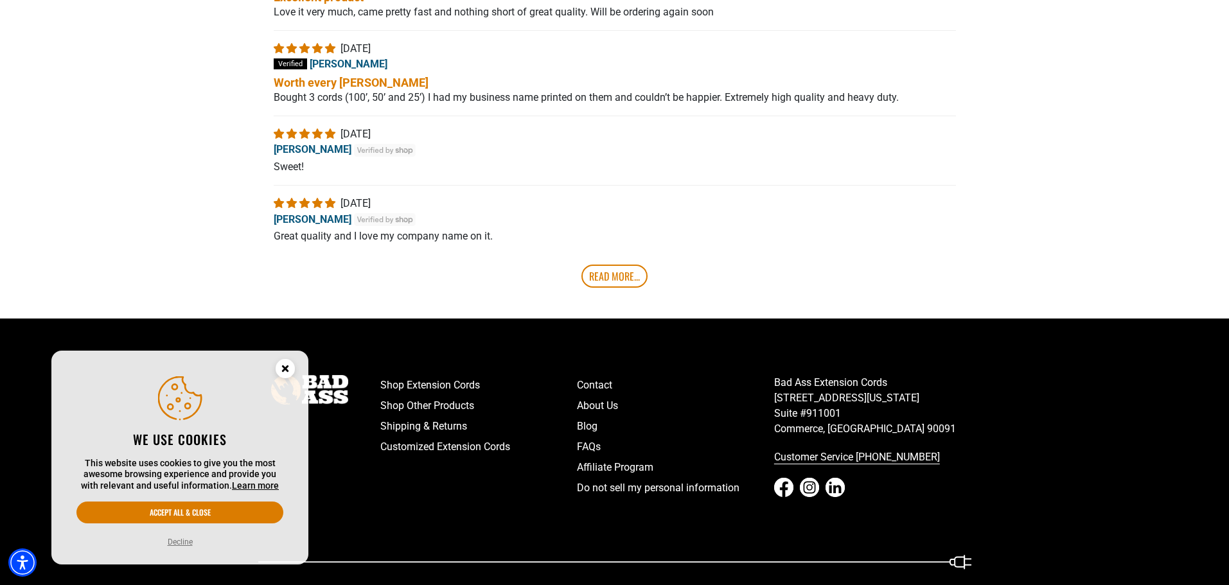
scroll to position [7572, 0]
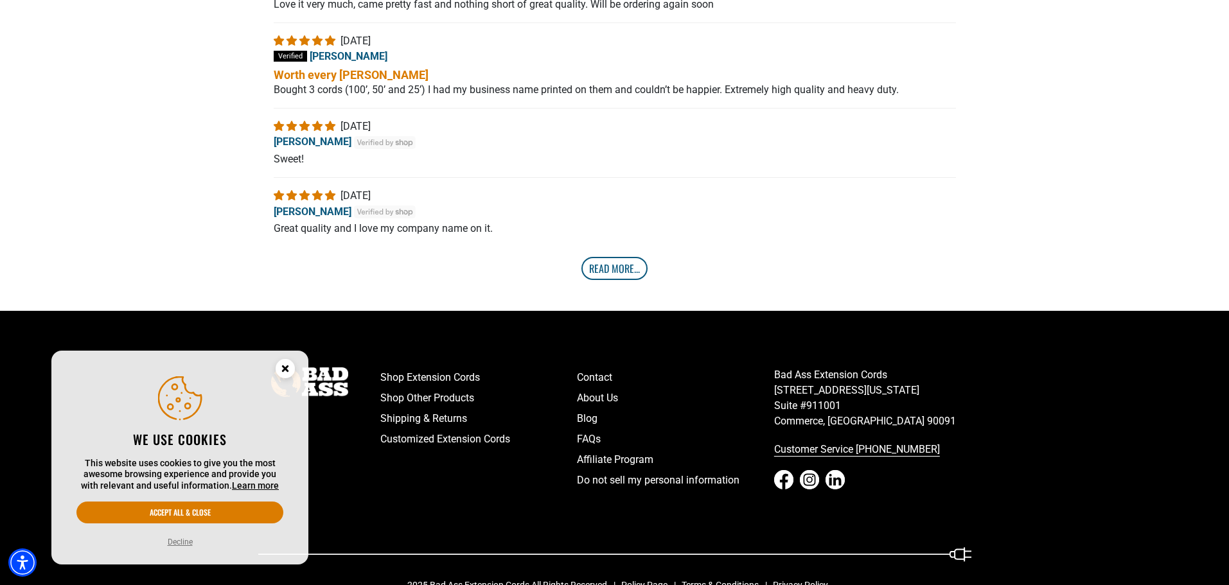
click at [611, 280] on link "Read More..." at bounding box center [615, 268] width 66 height 23
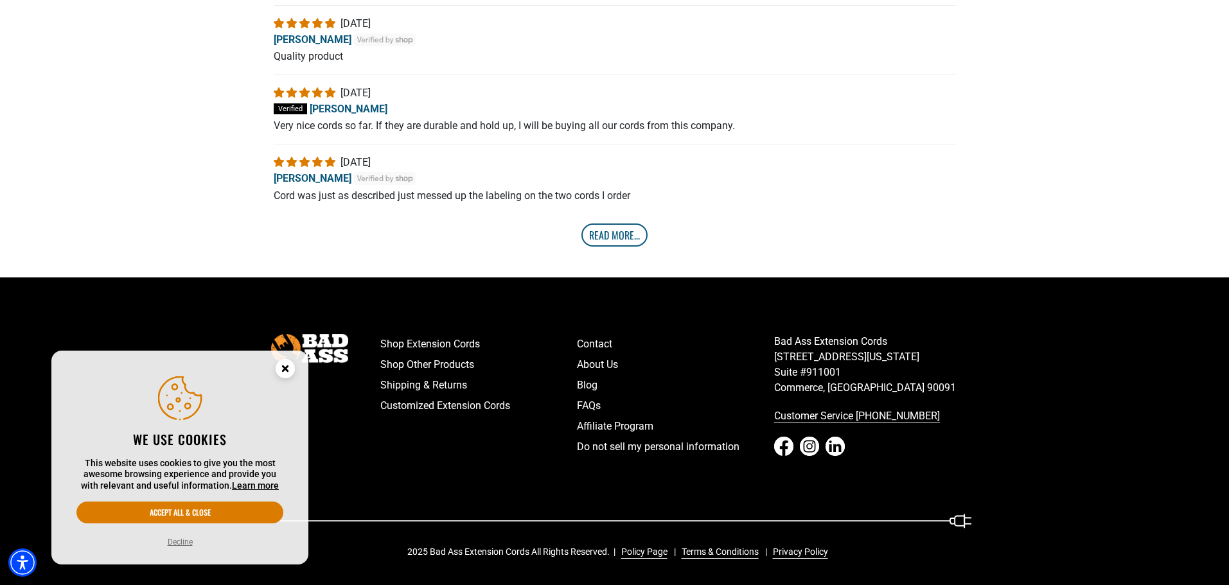
click at [638, 247] on link "Read More..." at bounding box center [615, 235] width 66 height 23
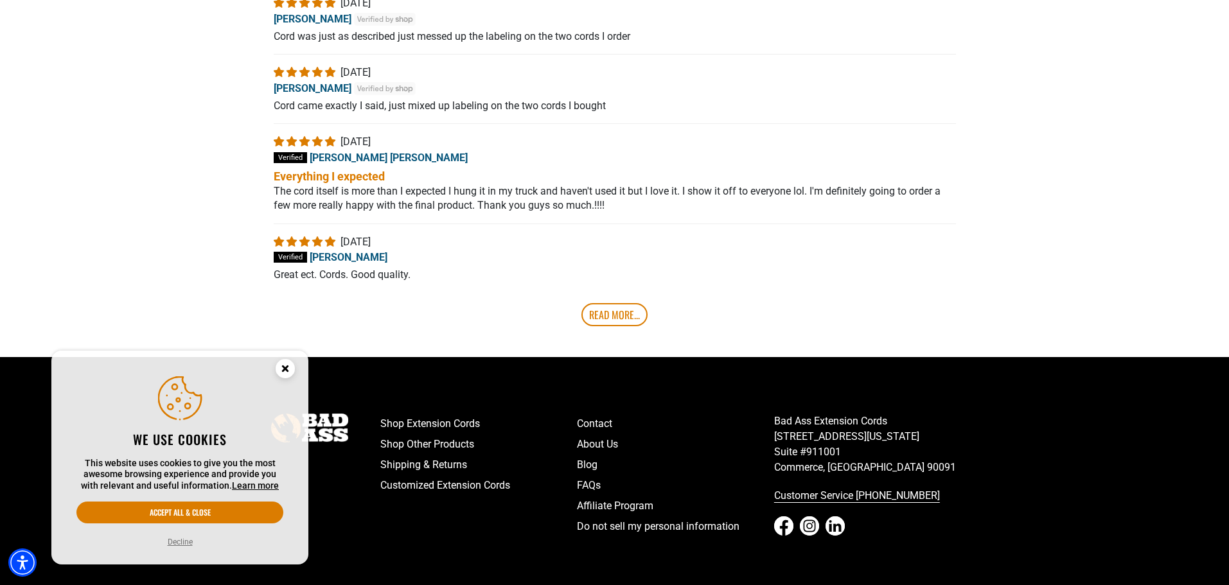
scroll to position [8006, 0]
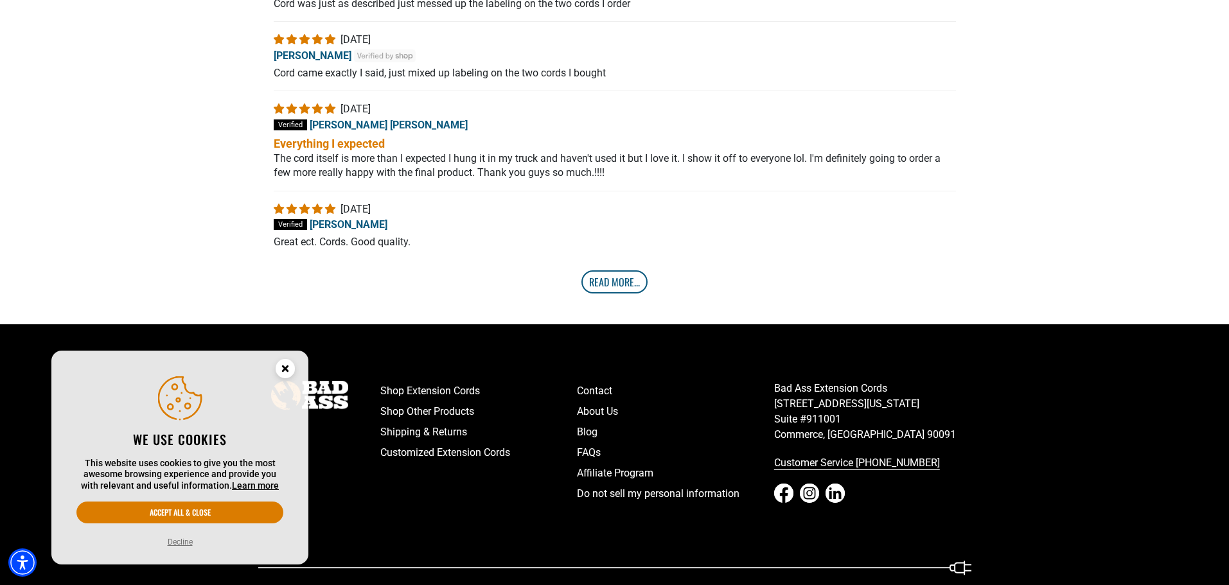
click at [618, 294] on link "Read More..." at bounding box center [615, 282] width 66 height 23
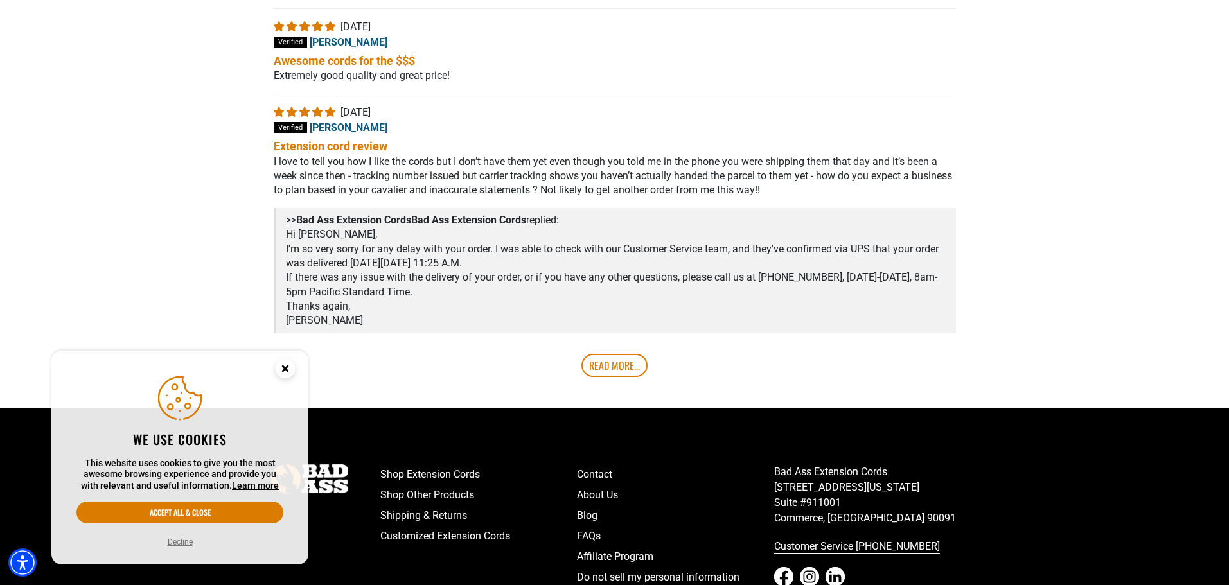
scroll to position [8392, 0]
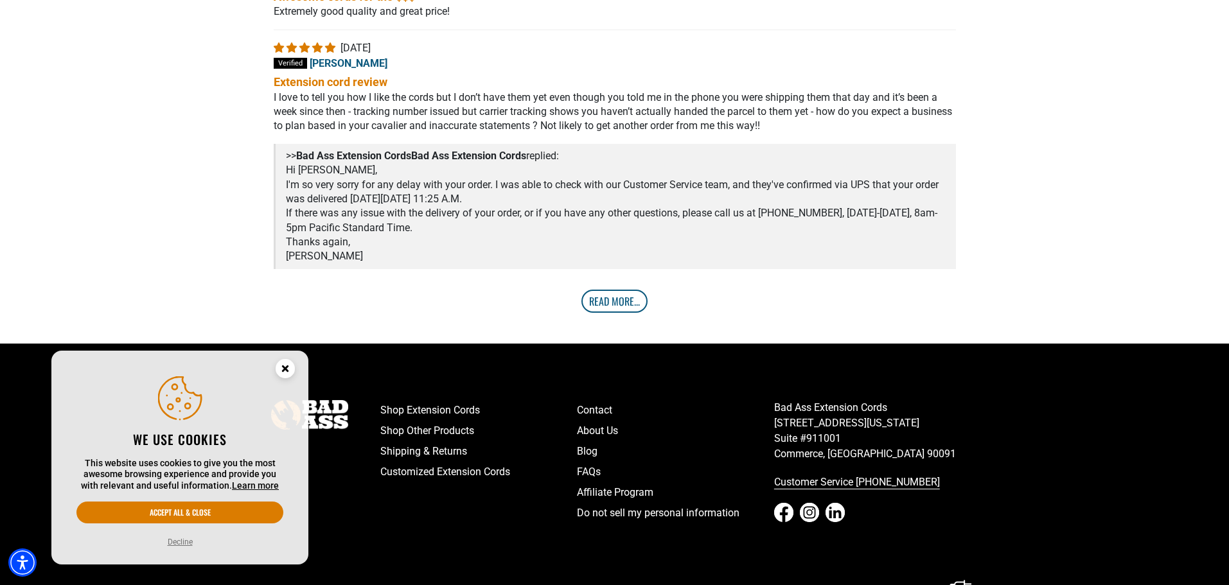
click at [603, 313] on link "Read More..." at bounding box center [615, 301] width 66 height 23
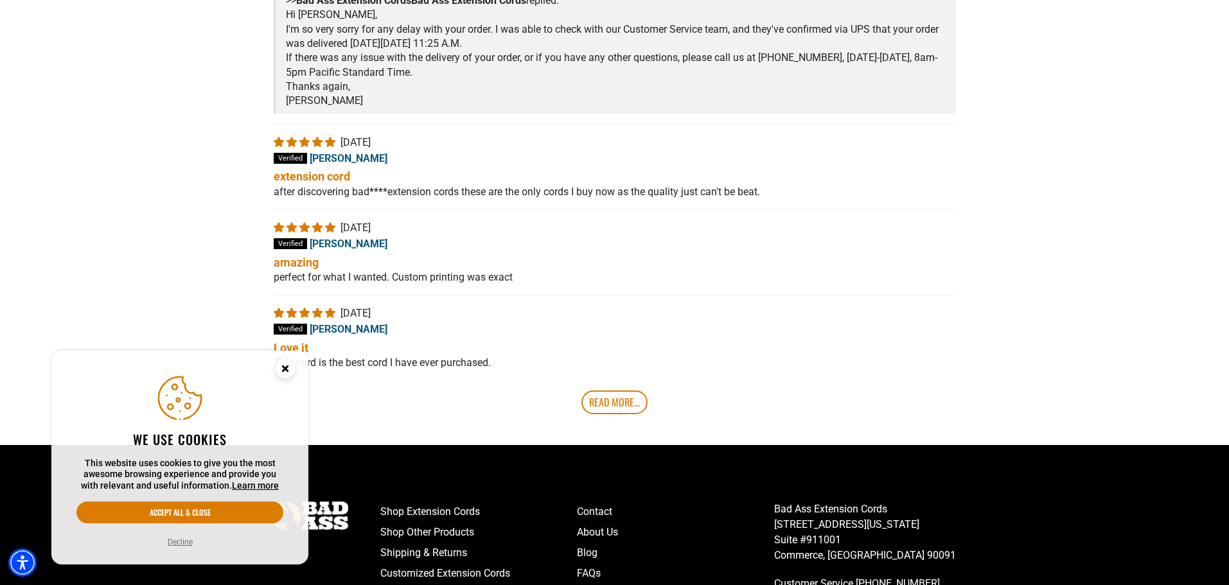
scroll to position [8649, 0]
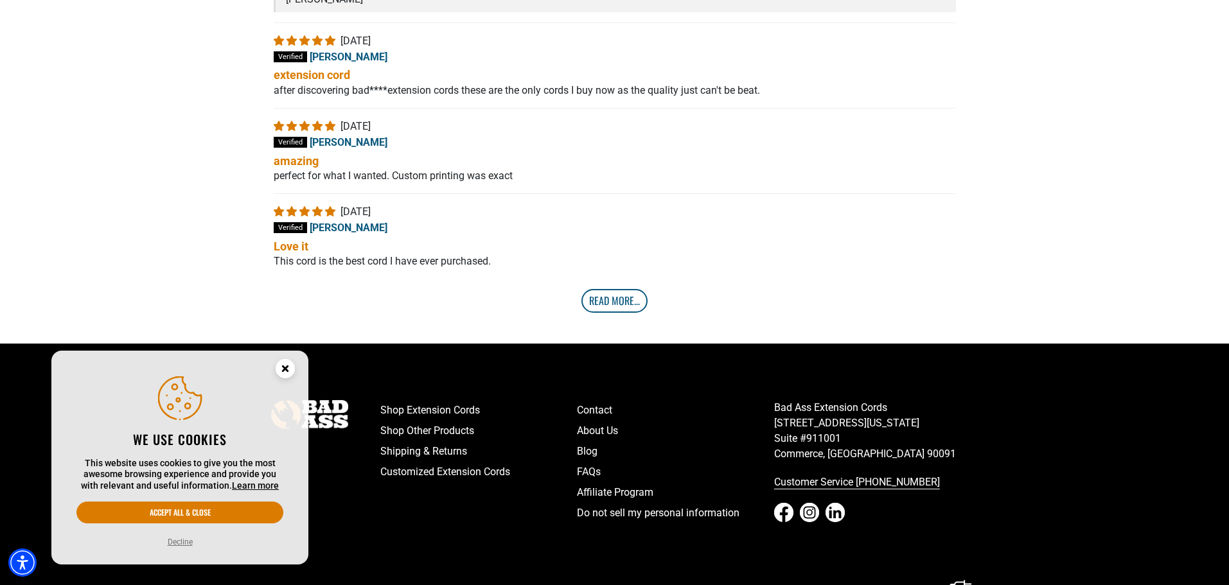
click at [616, 312] on link "Read More..." at bounding box center [615, 300] width 66 height 23
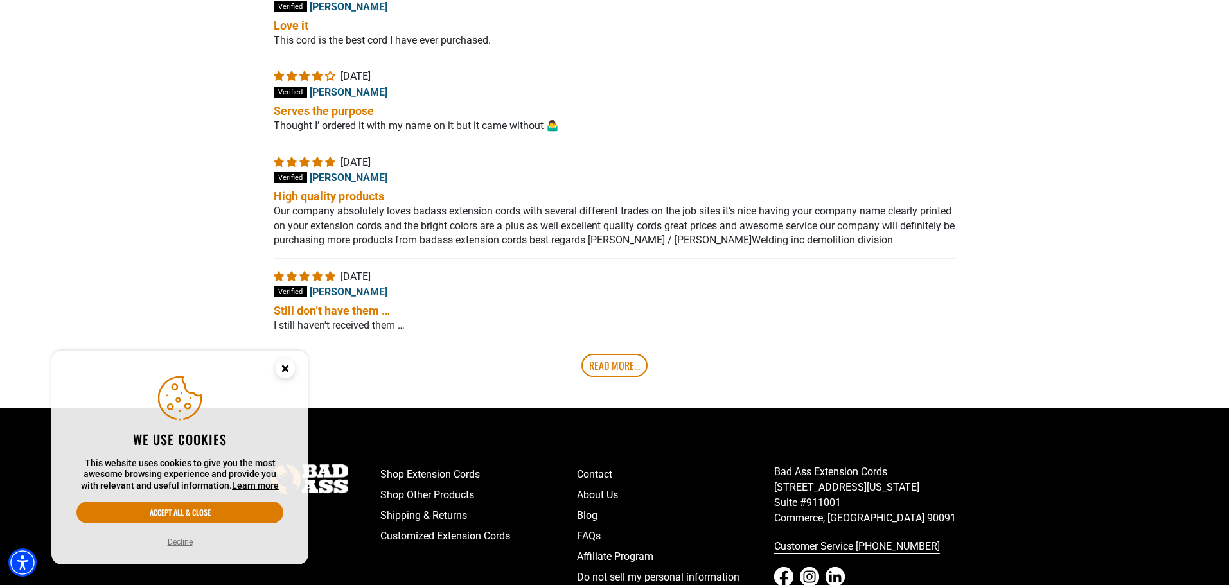
scroll to position [8906, 0]
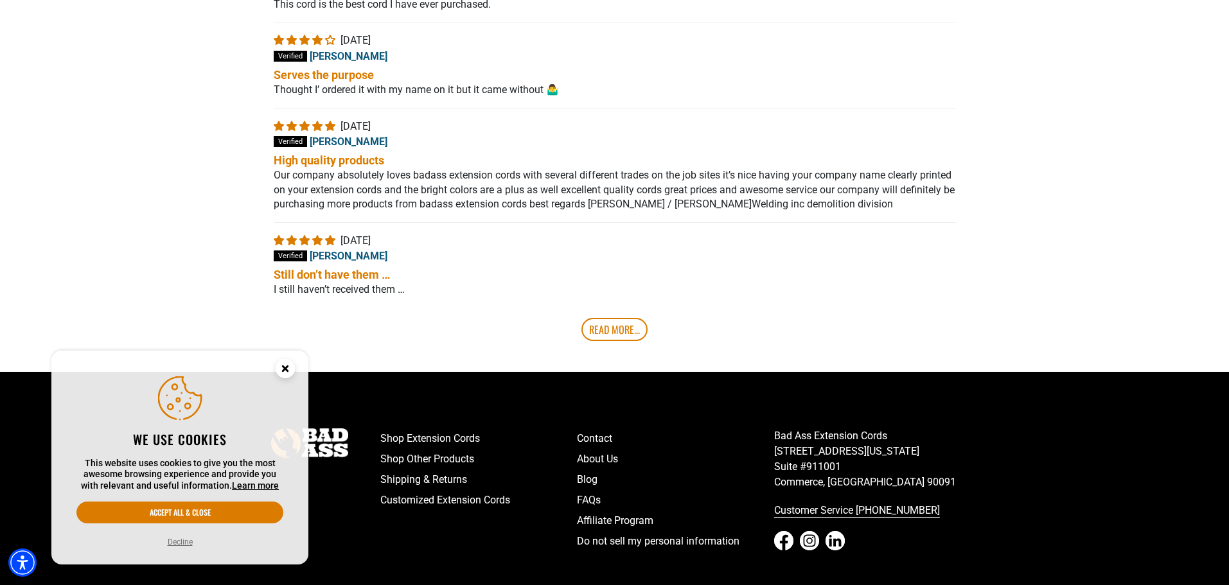
click at [621, 341] on link "Read More..." at bounding box center [615, 329] width 66 height 23
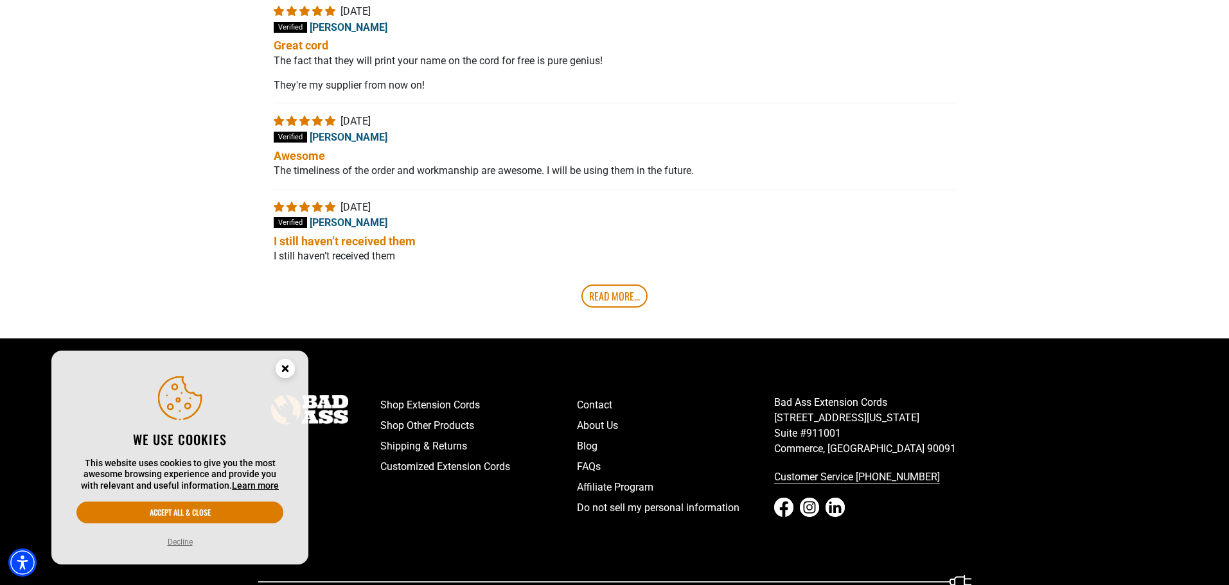
scroll to position [9291, 0]
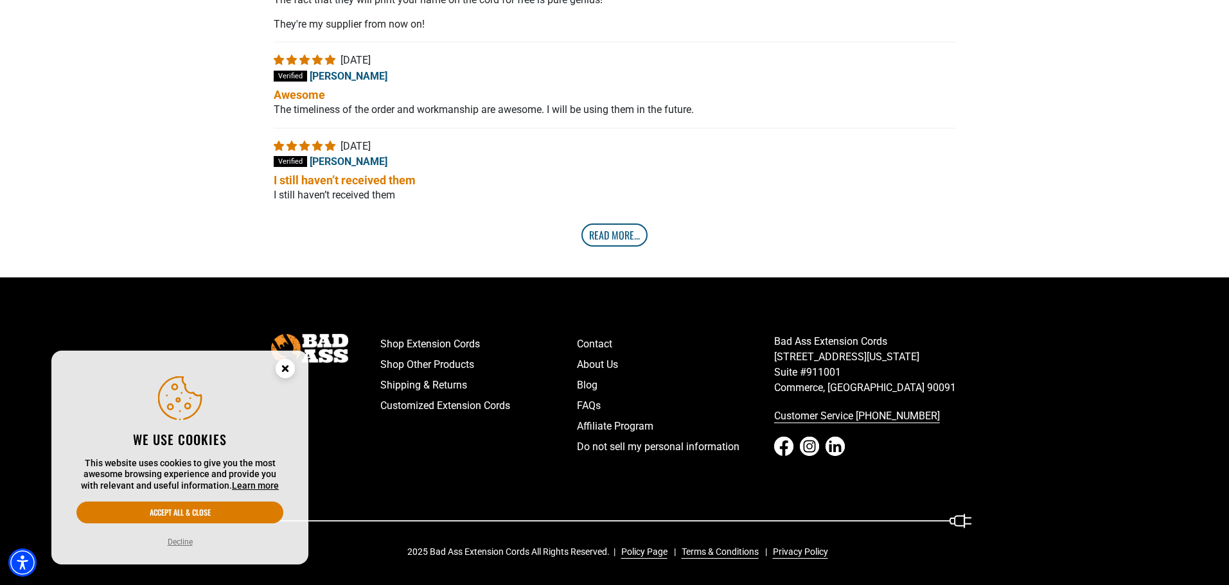
click at [623, 247] on link "Read More..." at bounding box center [615, 235] width 66 height 23
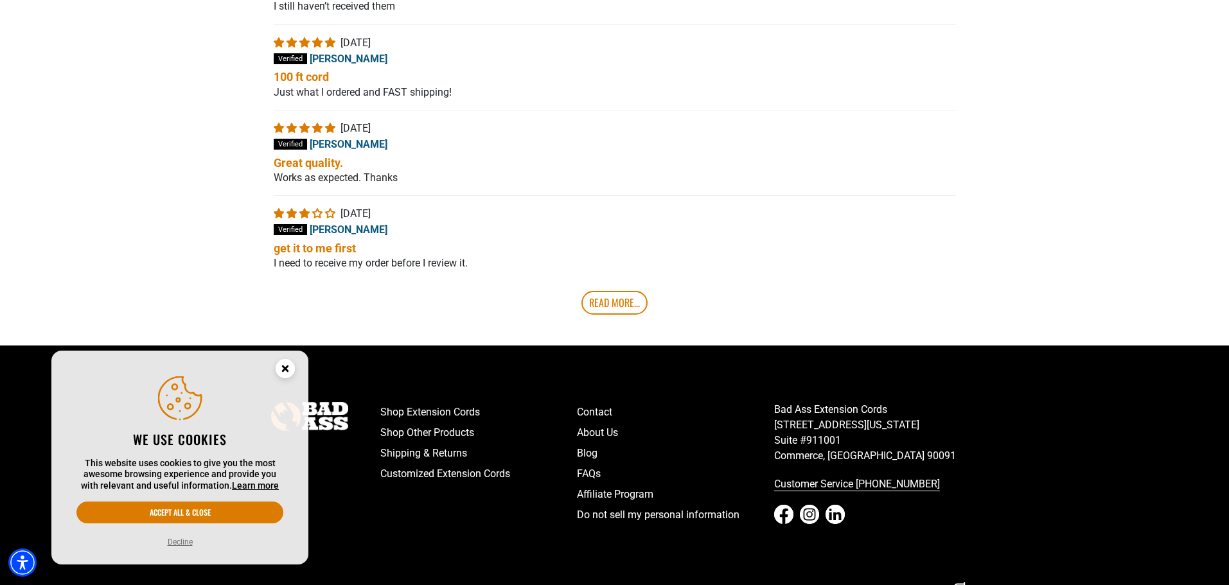
scroll to position [9482, 0]
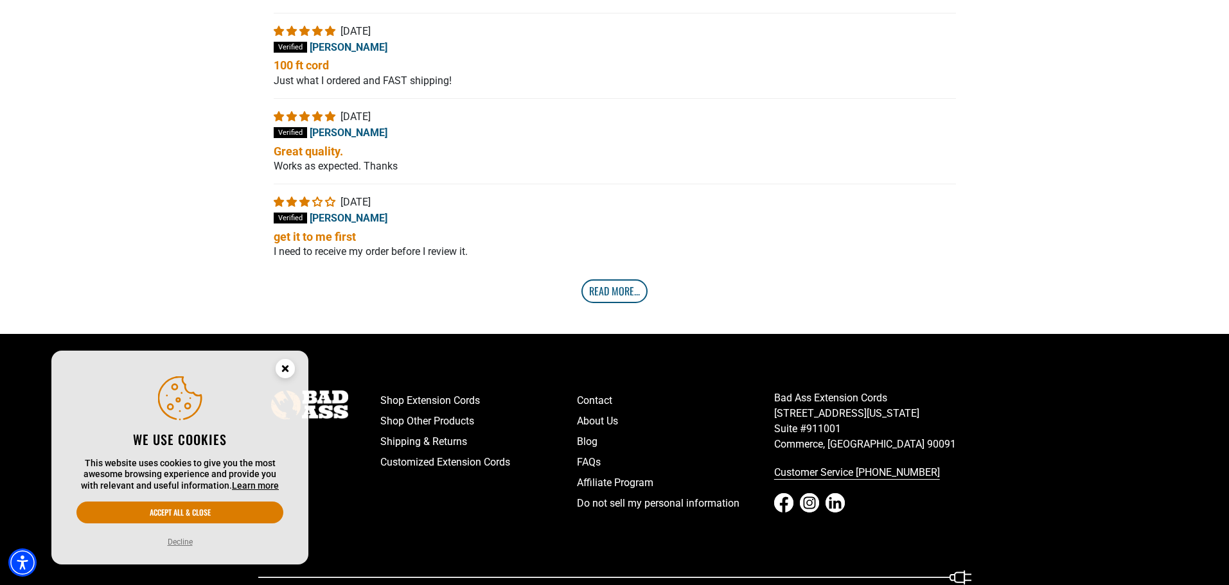
click at [616, 303] on link "Read More..." at bounding box center [615, 291] width 66 height 23
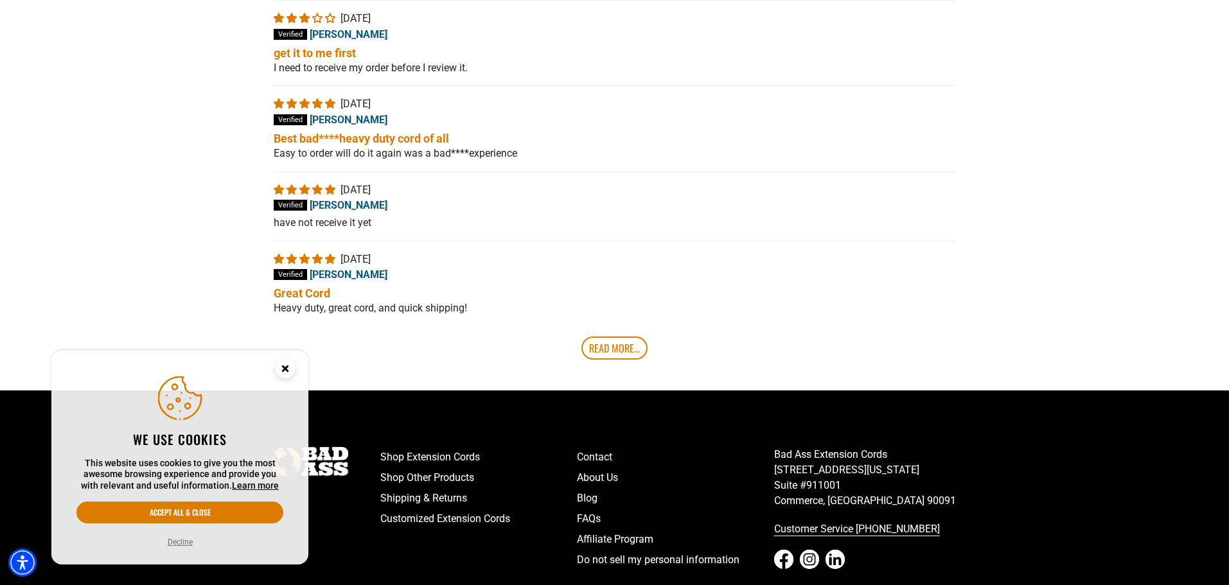
scroll to position [9739, 0]
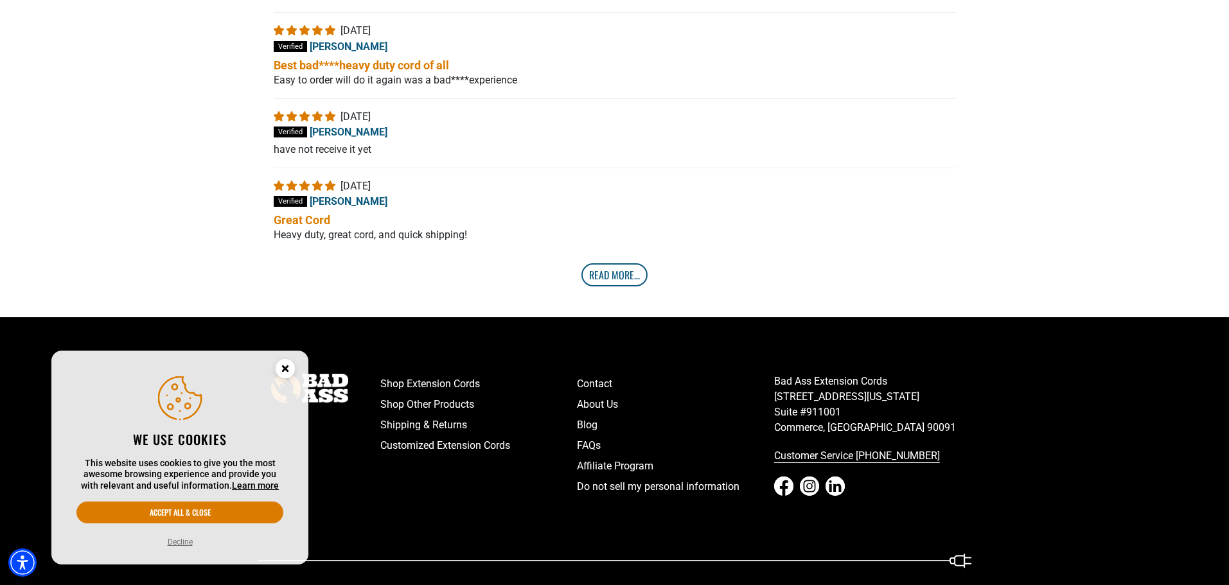
click at [616, 287] on link "Read More..." at bounding box center [615, 274] width 66 height 23
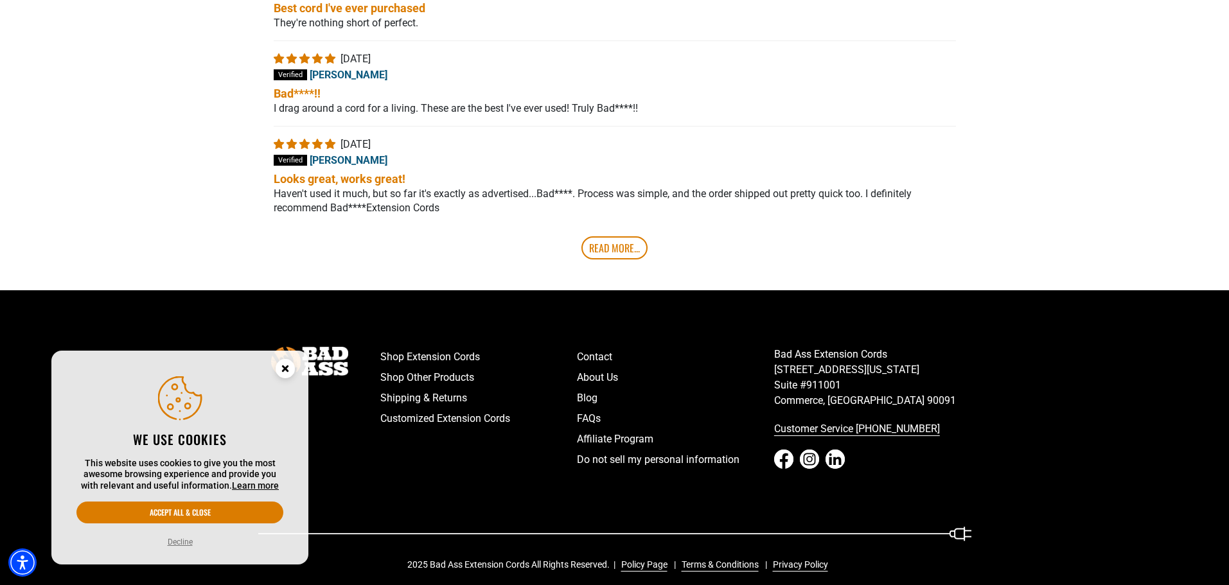
scroll to position [10060, 0]
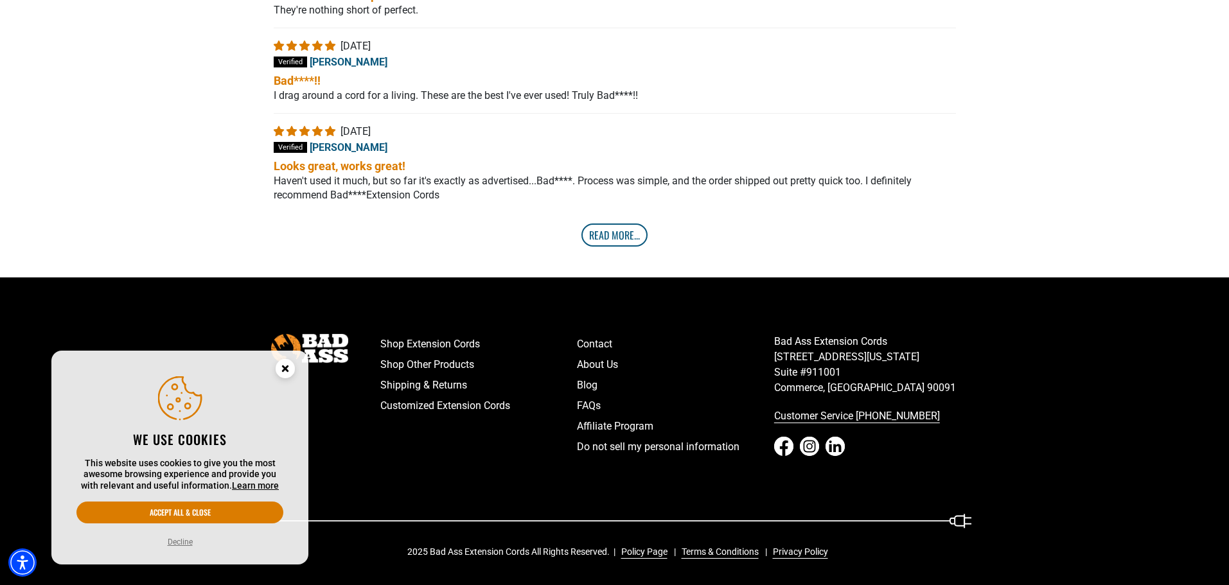
click at [611, 247] on link "Read More..." at bounding box center [615, 235] width 66 height 23
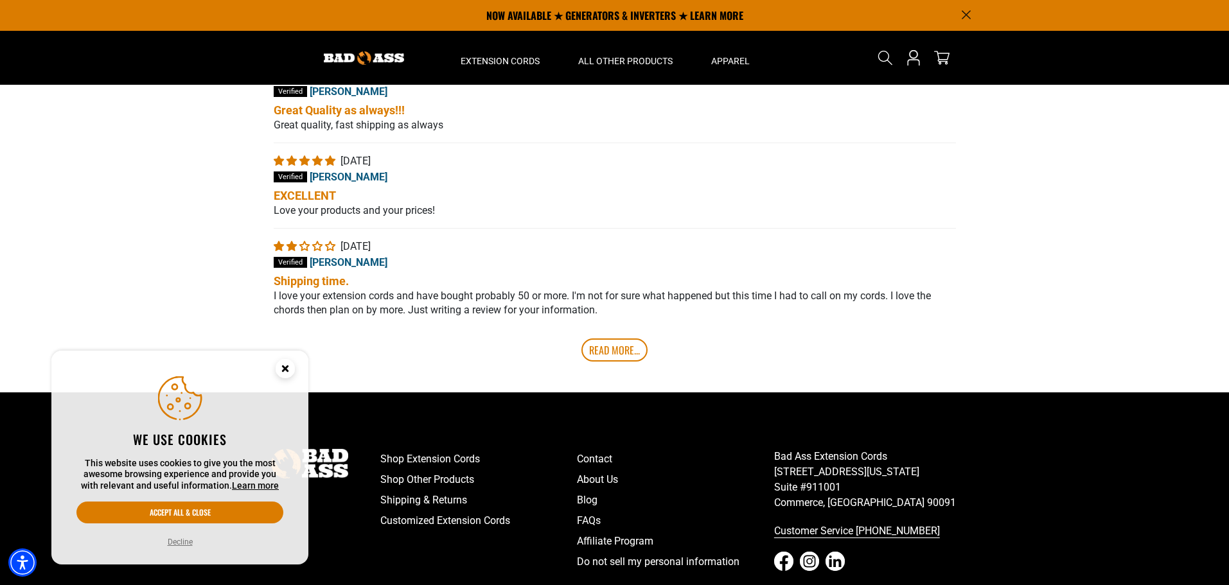
scroll to position [10189, 0]
